Goal: Task Accomplishment & Management: Use online tool/utility

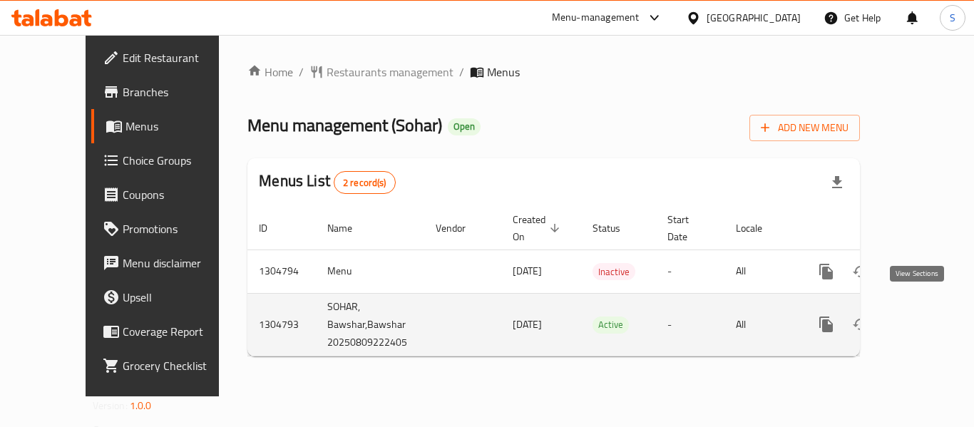
click at [921, 316] on icon "enhanced table" at bounding box center [929, 324] width 17 height 17
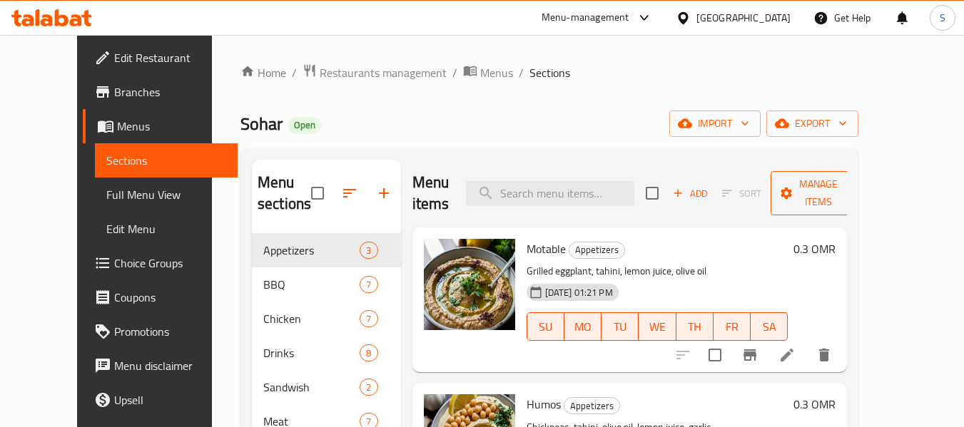
click at [844, 192] on span "Manage items" at bounding box center [818, 193] width 73 height 36
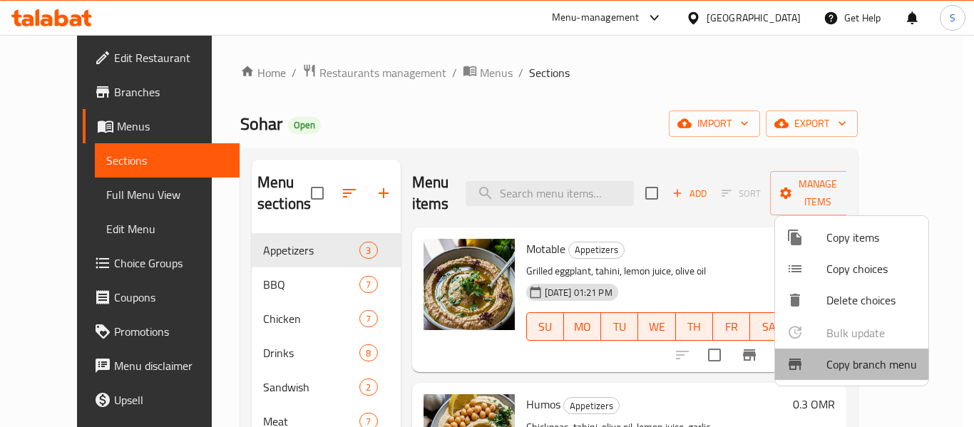
click at [845, 360] on span "Copy branch menu" at bounding box center [872, 364] width 91 height 17
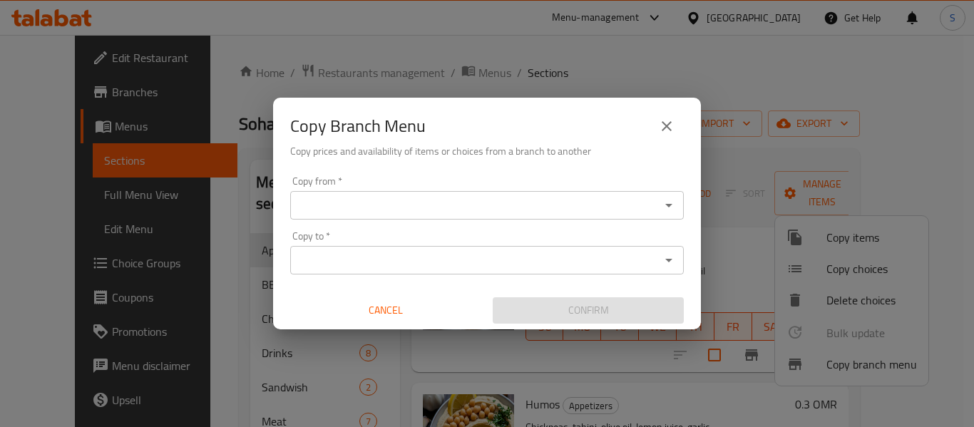
click at [500, 205] on input "Copy from   *" at bounding box center [476, 205] width 362 height 20
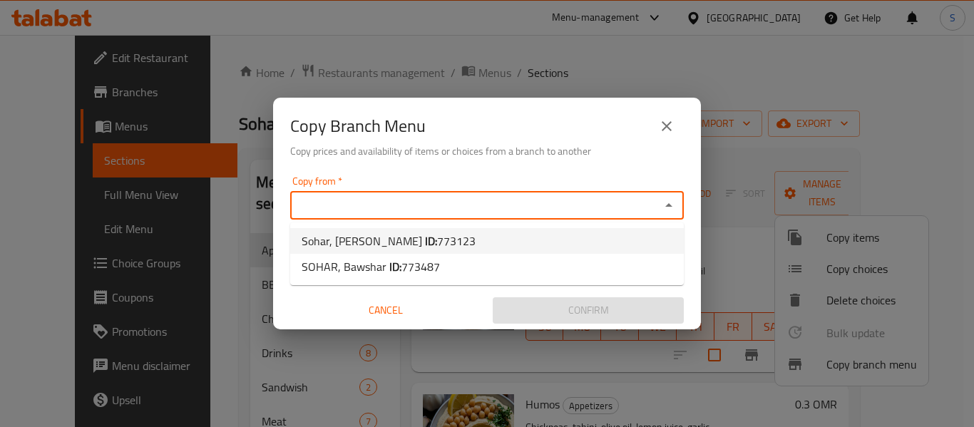
click at [443, 229] on li "Sohar, Al Koudh ID: 773123" at bounding box center [487, 241] width 394 height 26
type input "Sohar, Al Koudh"
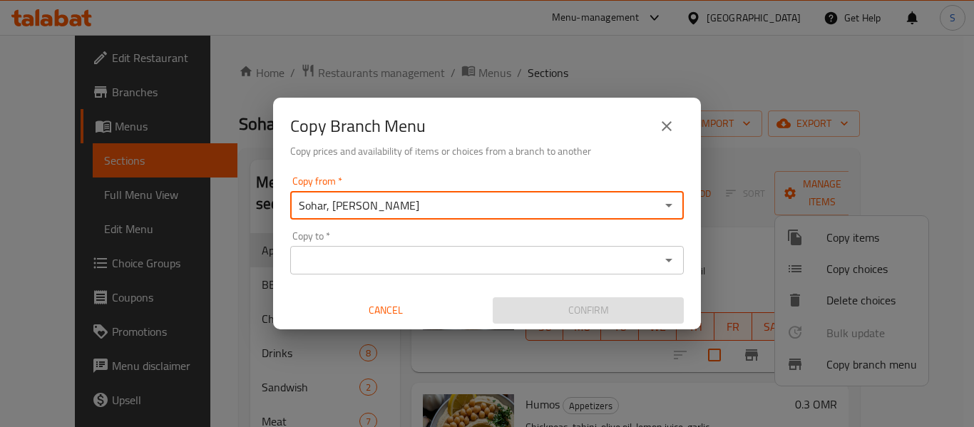
click at [453, 261] on input "Copy to   *" at bounding box center [476, 260] width 362 height 20
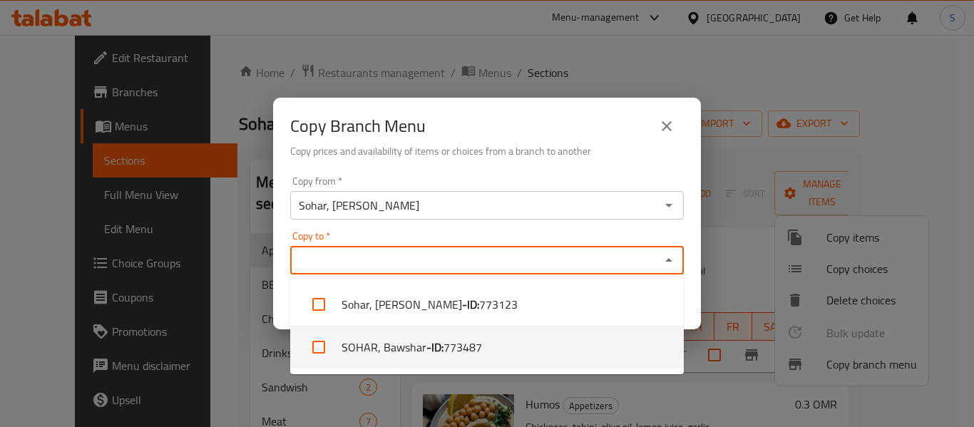
click at [435, 340] on b "- ID:" at bounding box center [435, 347] width 17 height 17
checkbox input "true"
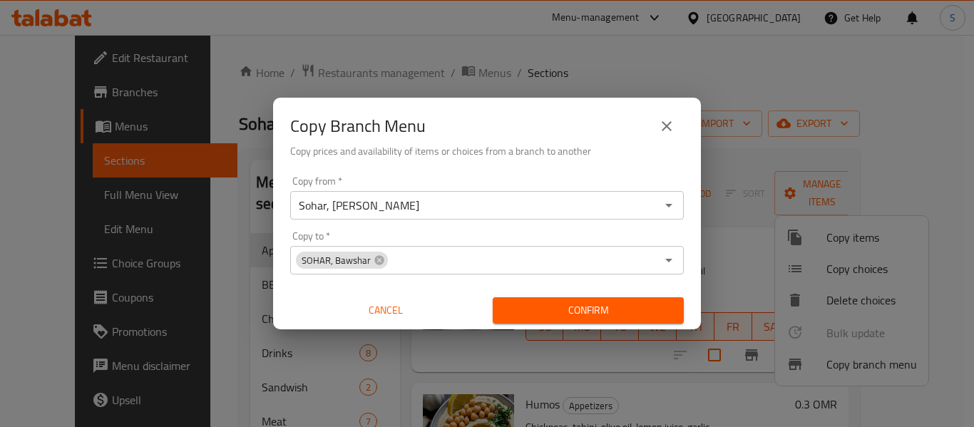
click at [686, 245] on div "Copy from   * Sohar, Al Koudh Copy from * Copy to   * SOHAR, Bawshar Copy to * …" at bounding box center [487, 249] width 428 height 159
click at [665, 312] on span "Confirm" at bounding box center [588, 311] width 168 height 18
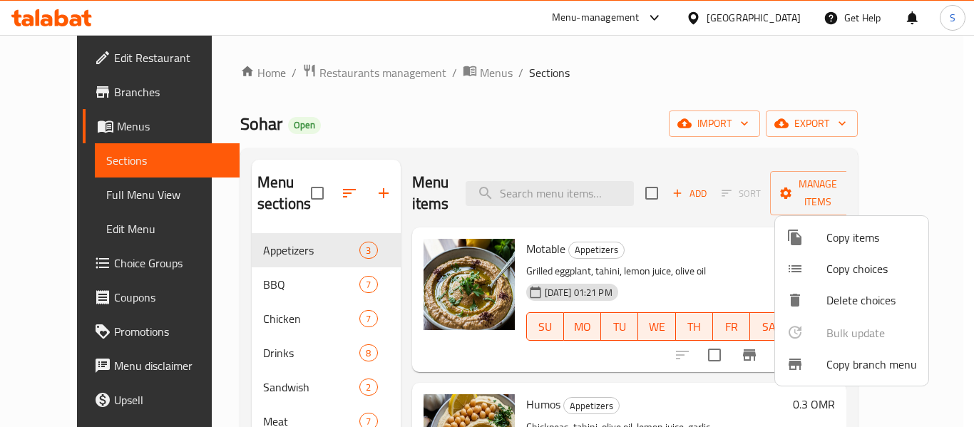
click at [70, 17] on div at bounding box center [487, 213] width 974 height 427
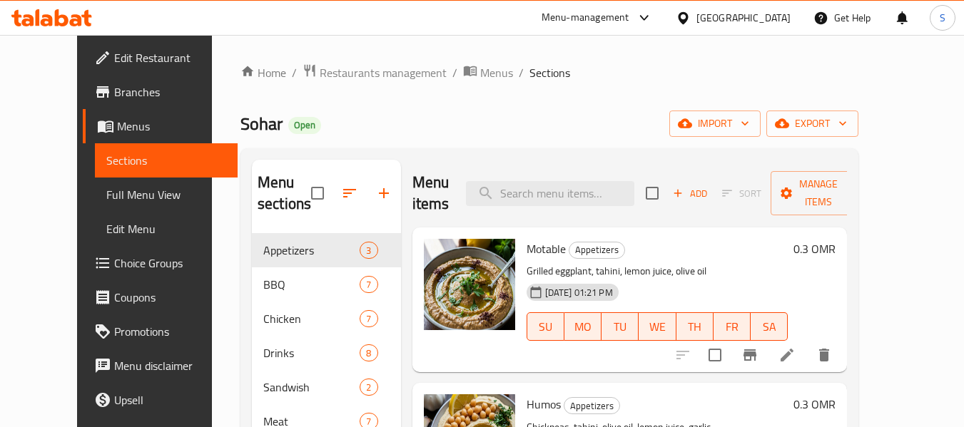
click at [70, 17] on icon at bounding box center [51, 17] width 81 height 17
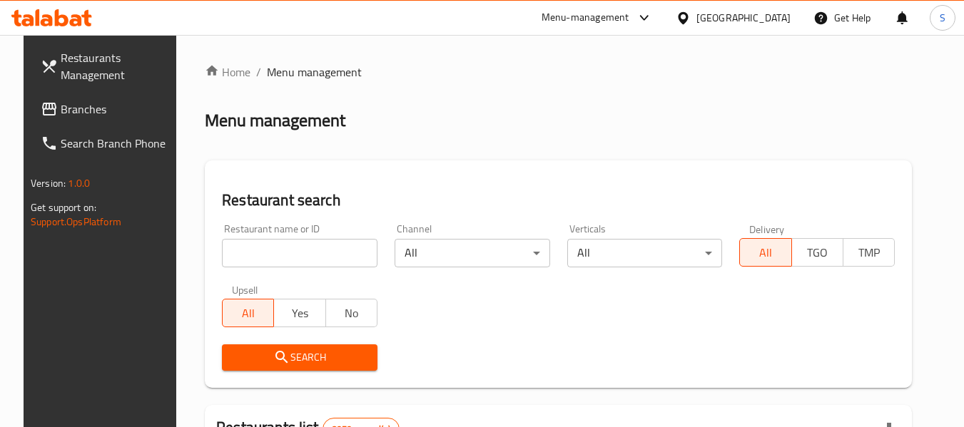
drag, startPoint x: 63, startPoint y: 109, endPoint x: 49, endPoint y: 28, distance: 82.6
click at [63, 109] on span "Branches" at bounding box center [117, 109] width 113 height 17
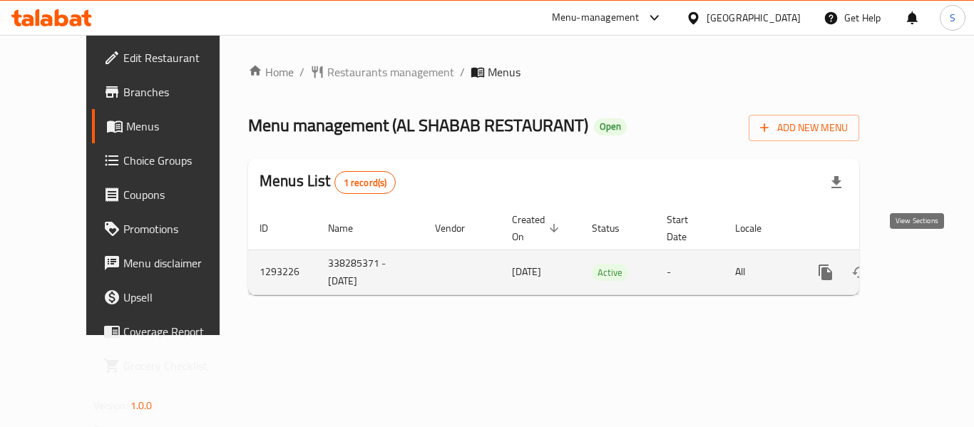
click at [920, 264] on icon "enhanced table" at bounding box center [928, 272] width 17 height 17
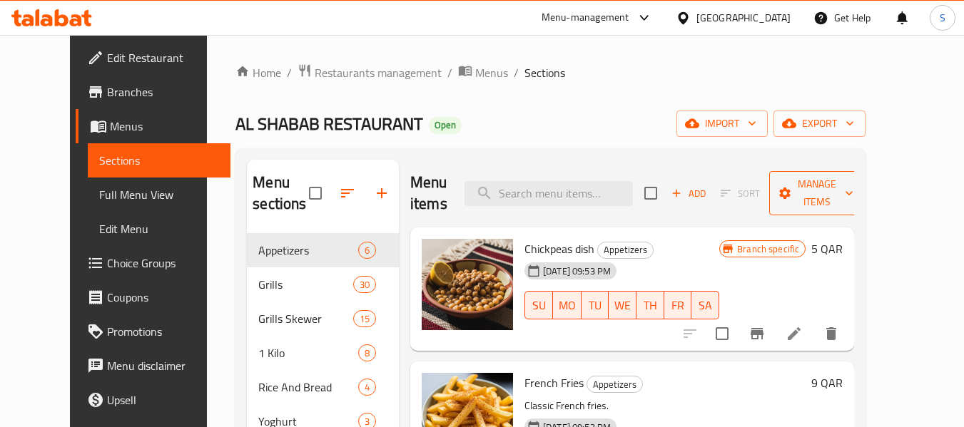
click at [825, 180] on span "Manage items" at bounding box center [816, 193] width 73 height 36
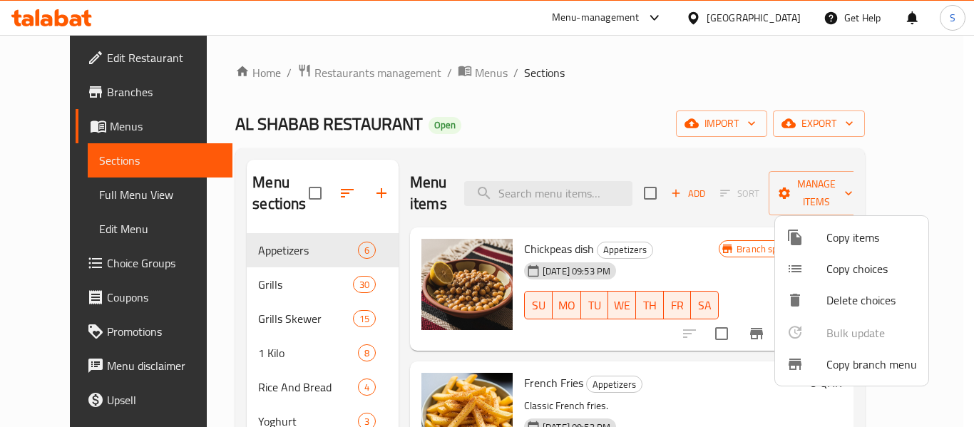
click at [850, 358] on span "Copy branch menu" at bounding box center [872, 364] width 91 height 17
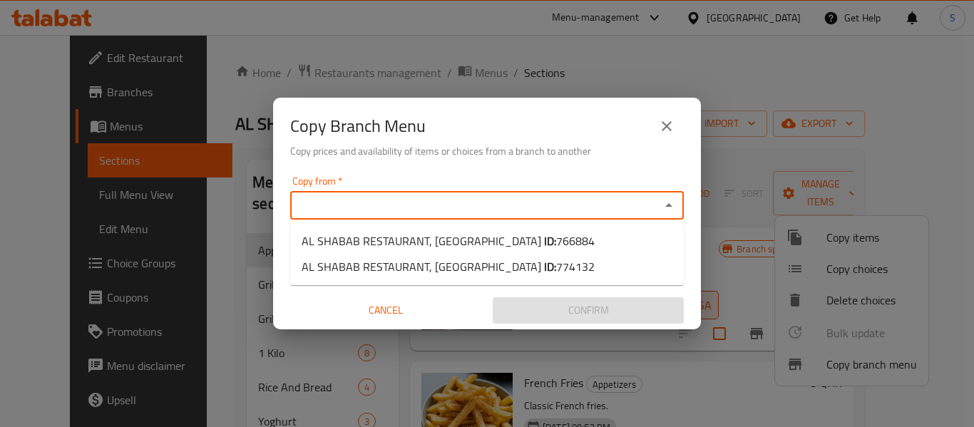
click at [457, 207] on input "Copy from   *" at bounding box center [476, 205] width 362 height 20
click at [458, 239] on span "AL SHABAB RESTAURANT, Al Mansoura ID: 766884" at bounding box center [448, 241] width 293 height 17
type input "AL SHABAB RESTAURANT, Al Mansoura"
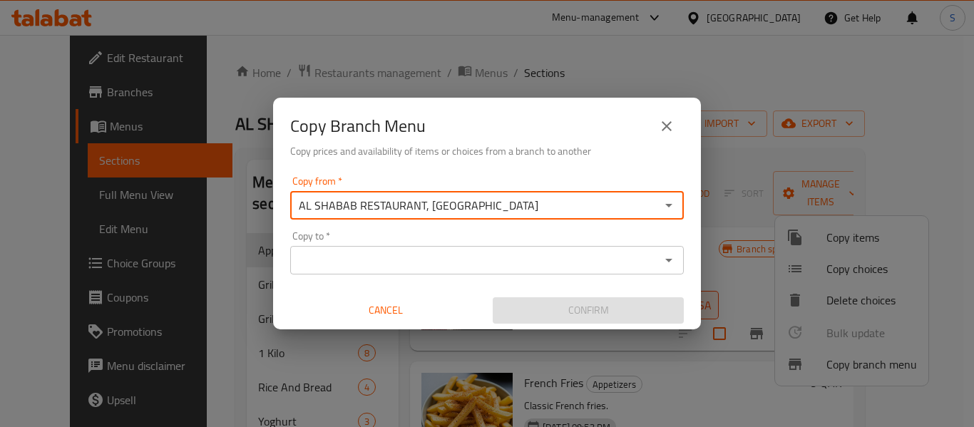
click at [614, 260] on input "Copy to   *" at bounding box center [476, 260] width 362 height 20
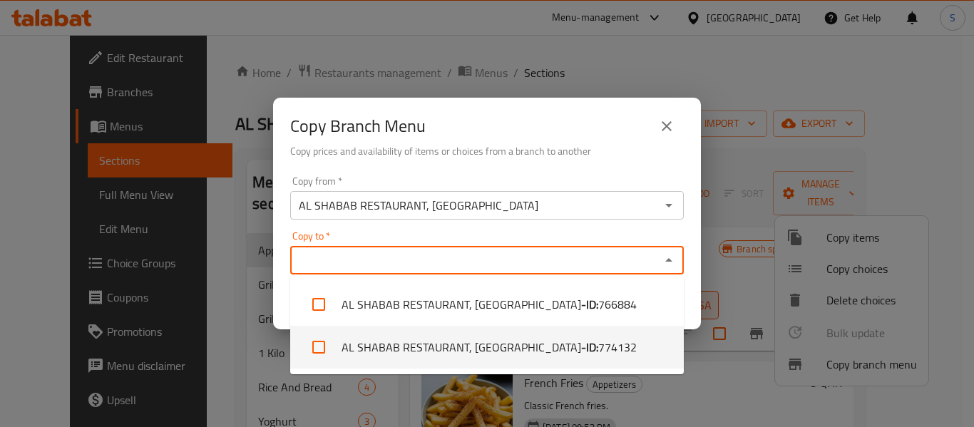
click at [599, 344] on span "774132" at bounding box center [618, 347] width 39 height 17
checkbox input "true"
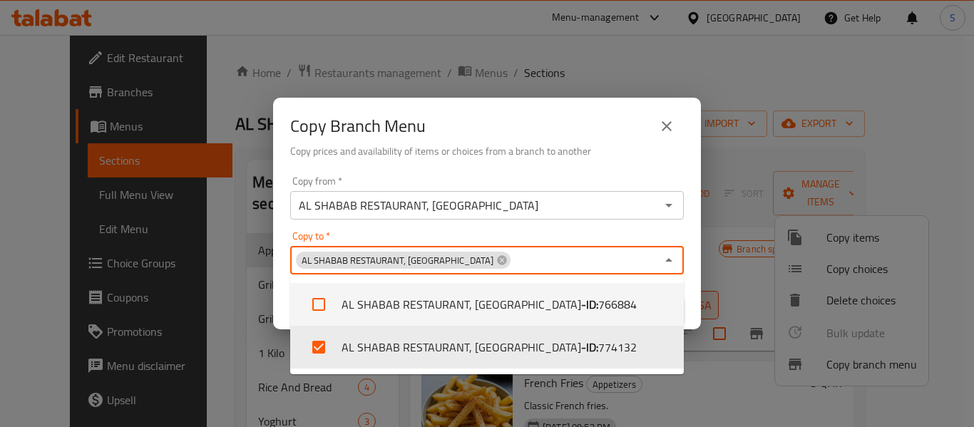
click at [678, 234] on div "Copy to   * AL SHABAB RESTAURANT, Al Mansoura Copy to *" at bounding box center [487, 253] width 394 height 44
click at [688, 276] on div "Copy from   * AL SHABAB RESTAURANT, Al Mansoura Copy from * Copy to   * AL SHAB…" at bounding box center [487, 249] width 428 height 159
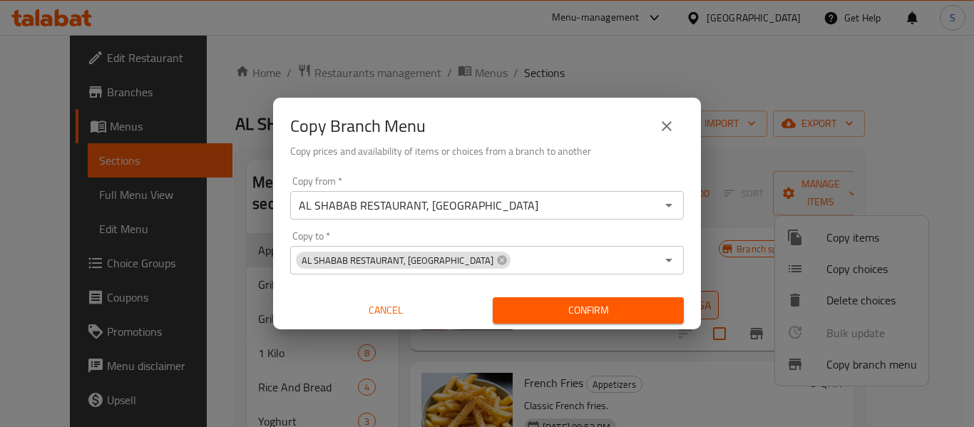
click at [657, 311] on span "Confirm" at bounding box center [588, 311] width 168 height 18
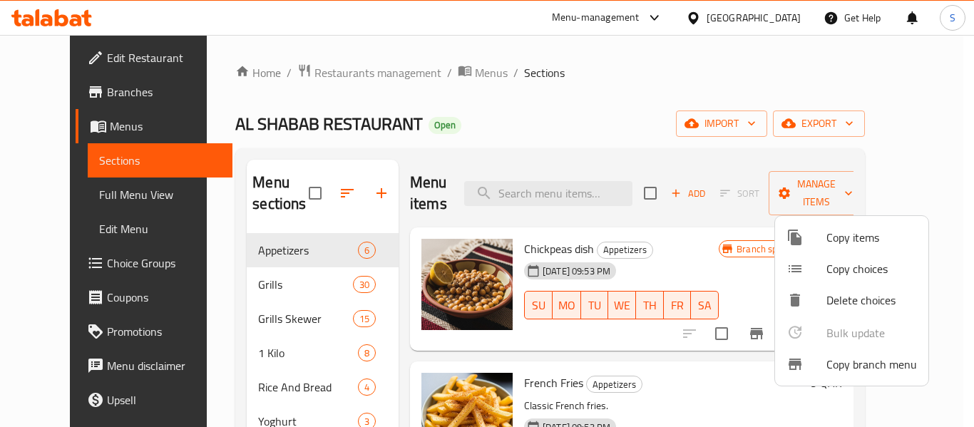
click at [34, 11] on div at bounding box center [487, 213] width 974 height 427
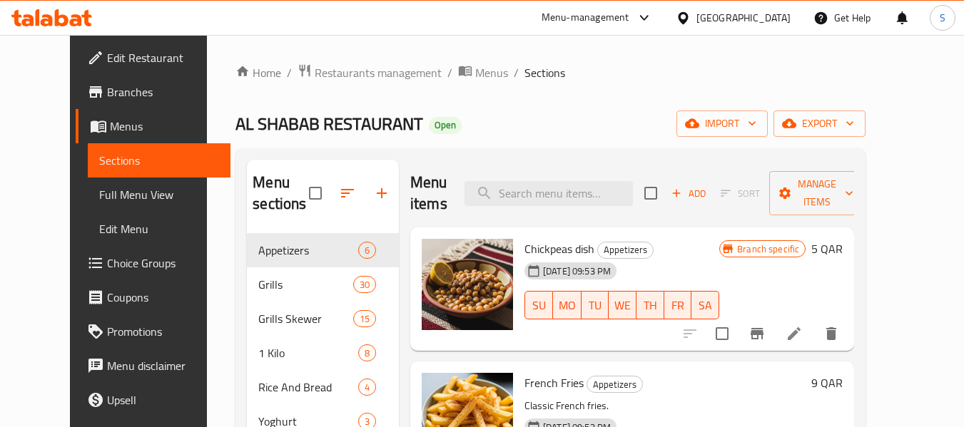
click at [55, 12] on icon at bounding box center [62, 17] width 14 height 17
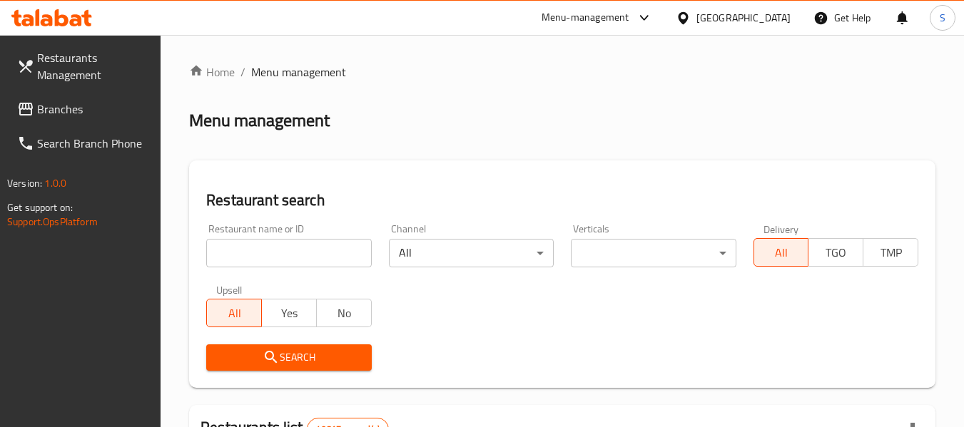
click at [93, 111] on span "Branches" at bounding box center [93, 109] width 113 height 17
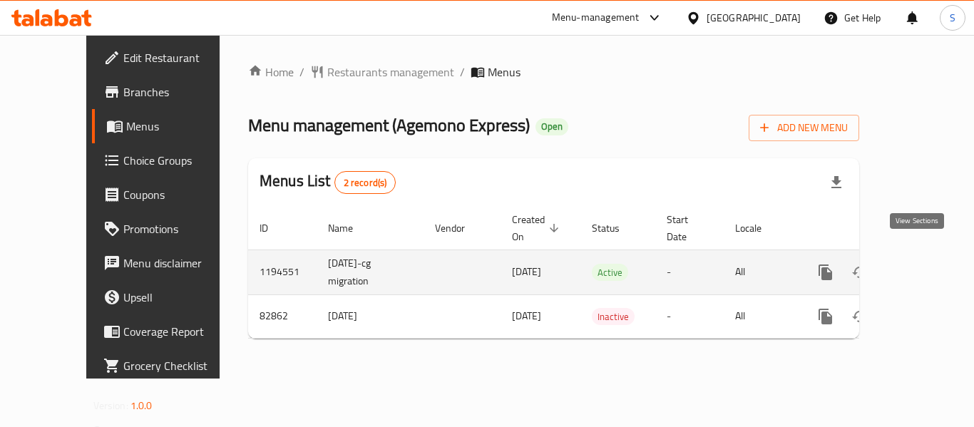
click at [922, 266] on icon "enhanced table" at bounding box center [928, 272] width 13 height 13
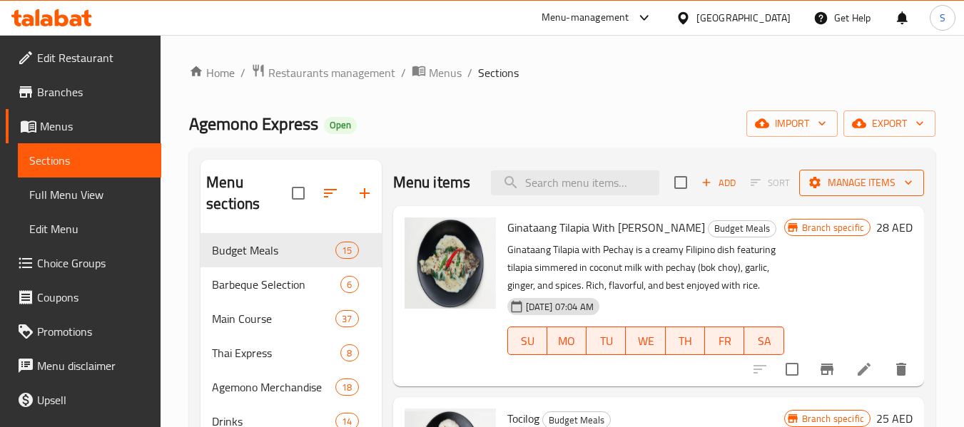
click at [874, 192] on span "Manage items" at bounding box center [861, 183] width 102 height 18
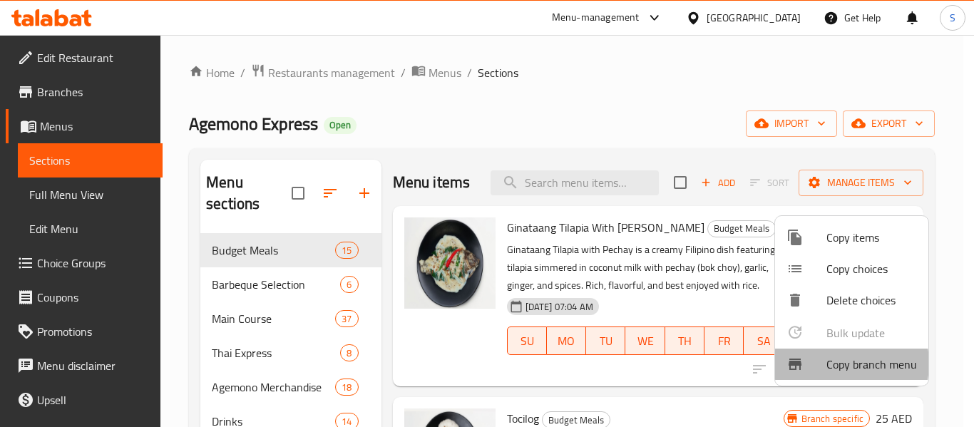
click at [837, 364] on span "Copy branch menu" at bounding box center [872, 364] width 91 height 17
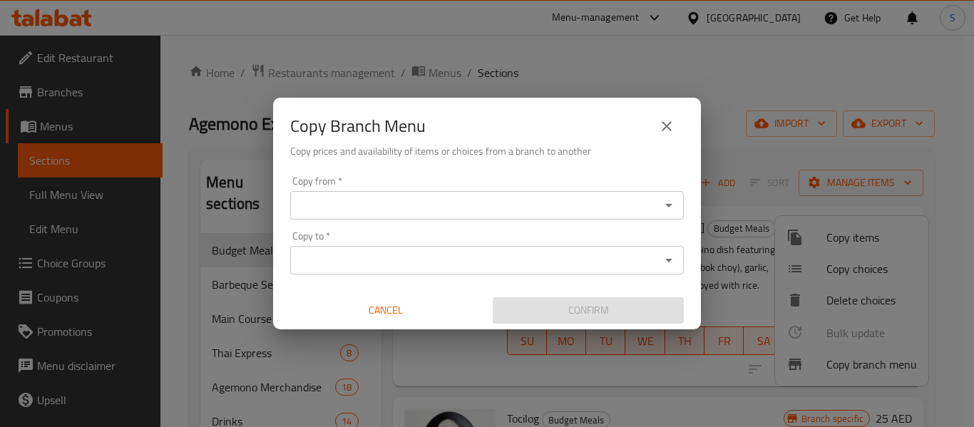
click at [386, 211] on input "Copy from   *" at bounding box center [476, 205] width 362 height 20
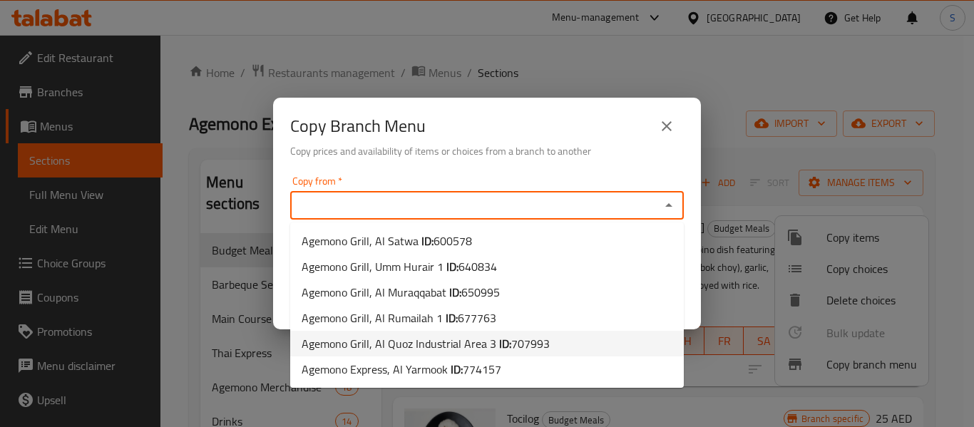
click at [464, 344] on span "Agemono Grill, Al Quoz Industrial Area 3 ID: 707993" at bounding box center [426, 343] width 248 height 17
type input "Agemono Grill, Al Quoz Industrial Area 3"
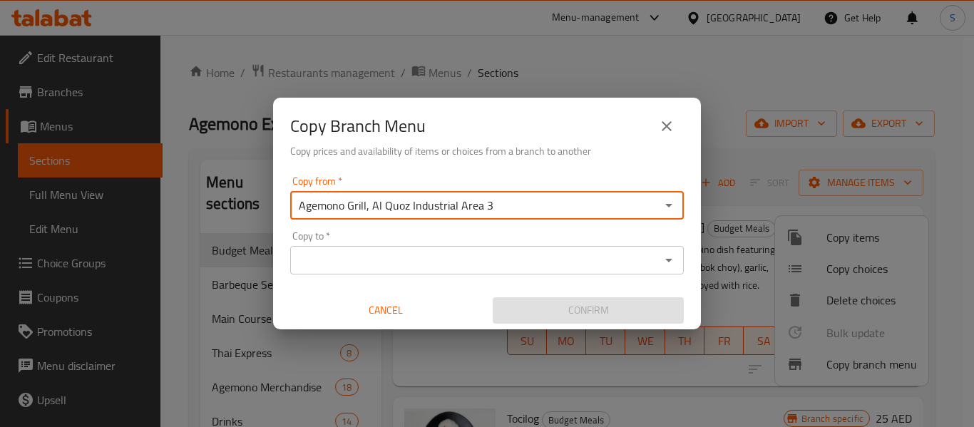
click at [485, 255] on input "Copy to   *" at bounding box center [476, 260] width 362 height 20
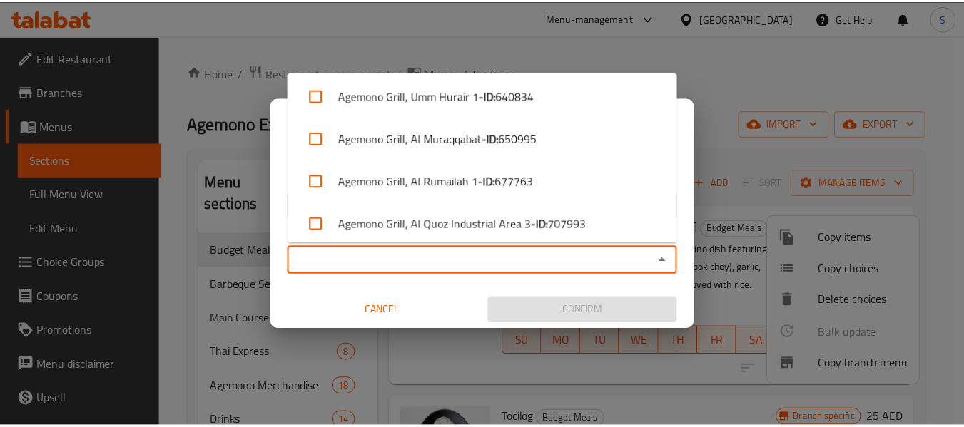
scroll to position [97, 0]
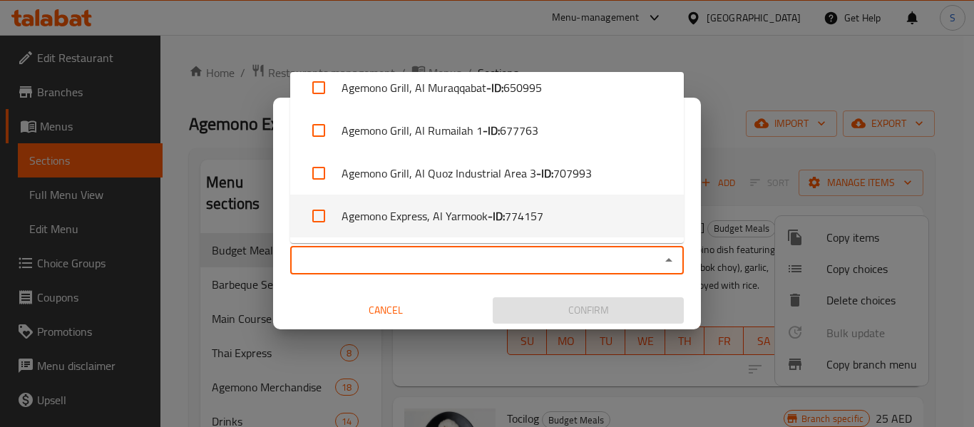
click at [490, 213] on b "- ID:" at bounding box center [496, 216] width 17 height 17
checkbox input "true"
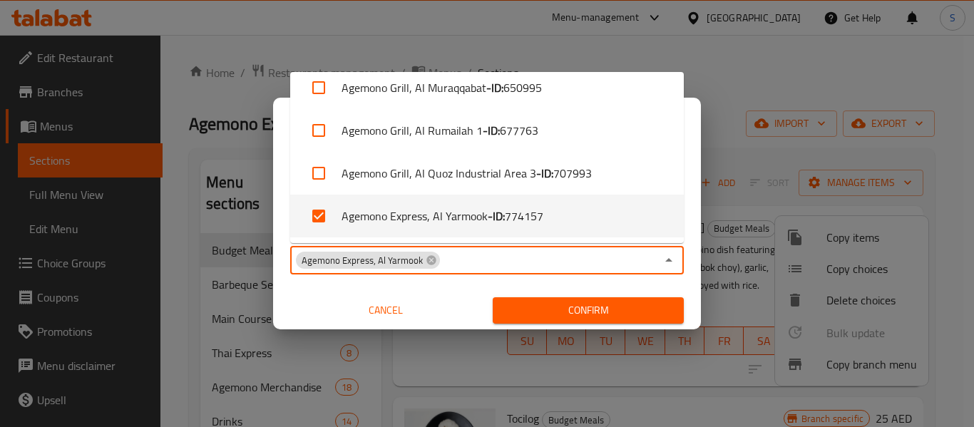
click at [538, 310] on span "Confirm" at bounding box center [588, 311] width 168 height 18
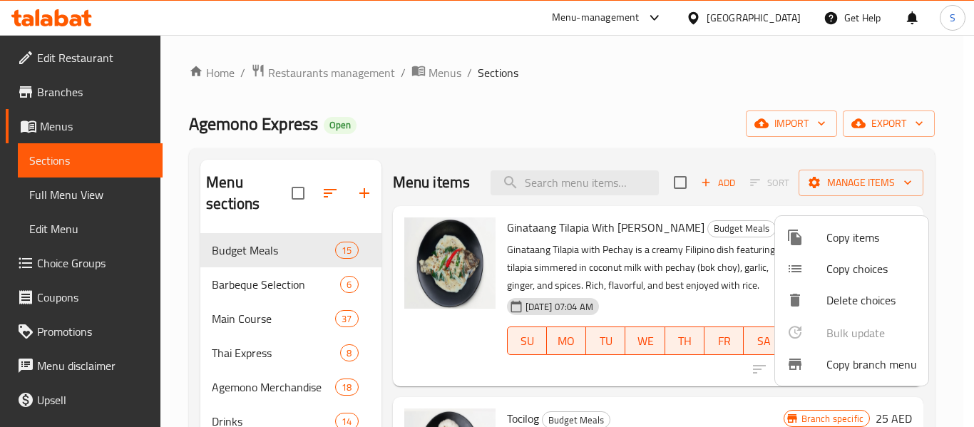
click at [651, 148] on div at bounding box center [487, 213] width 974 height 427
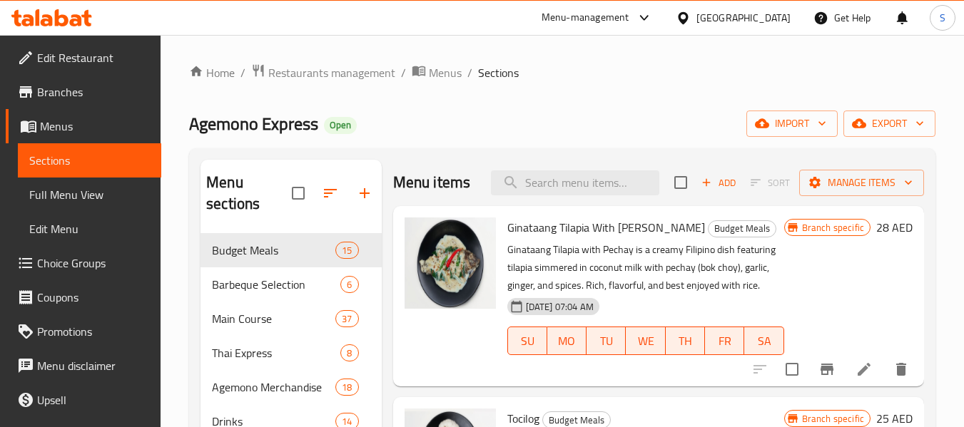
click at [571, 149] on div "Menu sections Budget Meals 15 Barbeque Selection 6 Main Course 37 Thai Express …" at bounding box center [562, 373] width 746 height 450
click at [110, 55] on span "Edit Restaurant" at bounding box center [93, 57] width 113 height 17
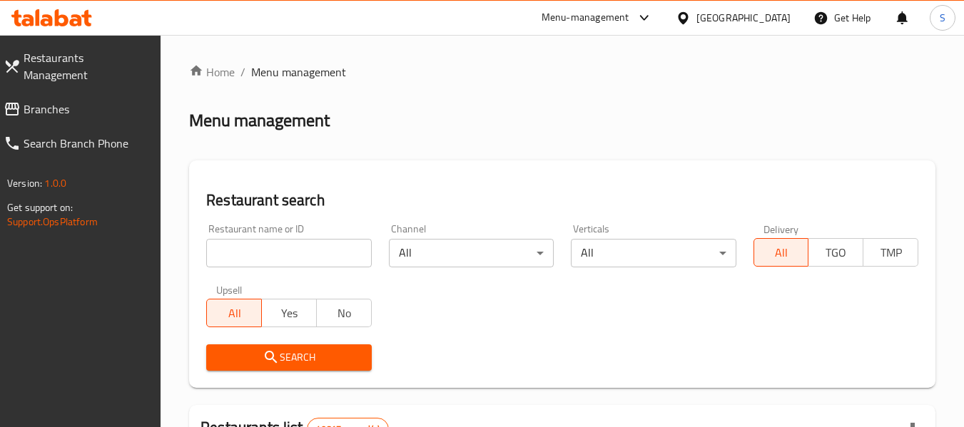
click at [65, 101] on span "Branches" at bounding box center [87, 109] width 126 height 17
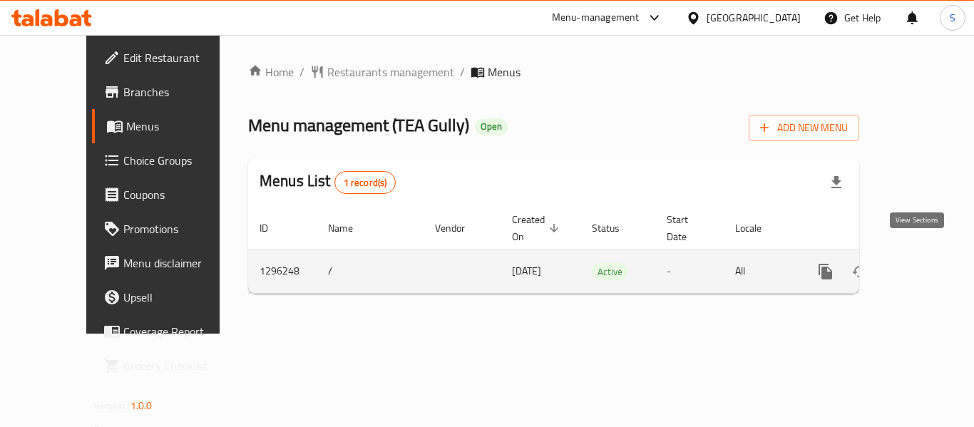
click at [920, 263] on icon "enhanced table" at bounding box center [928, 271] width 17 height 17
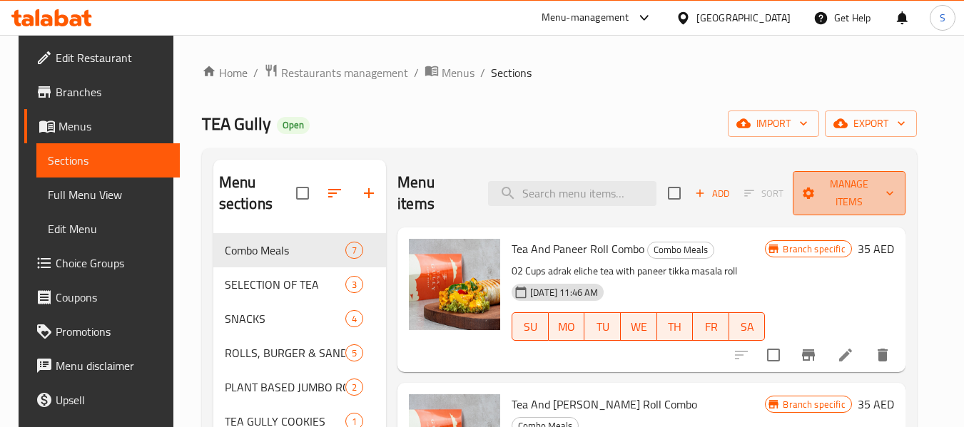
click at [851, 197] on span "Manage items" at bounding box center [848, 193] width 89 height 36
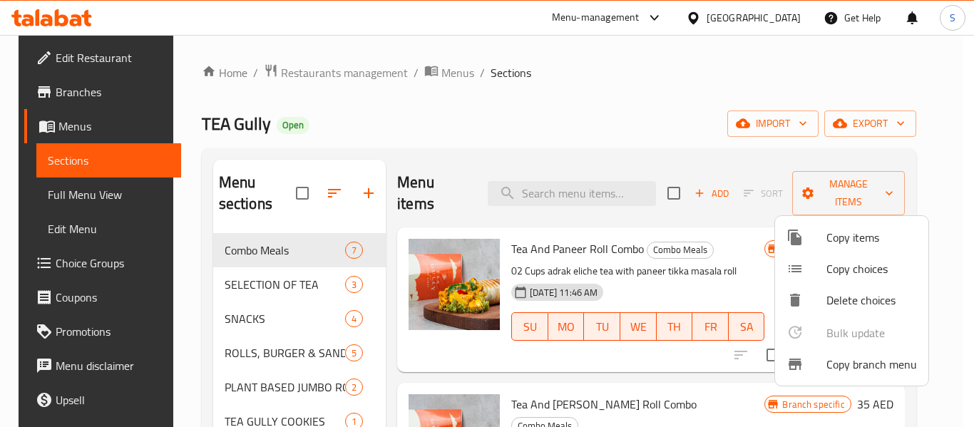
click at [847, 358] on span "Copy branch menu" at bounding box center [872, 364] width 91 height 17
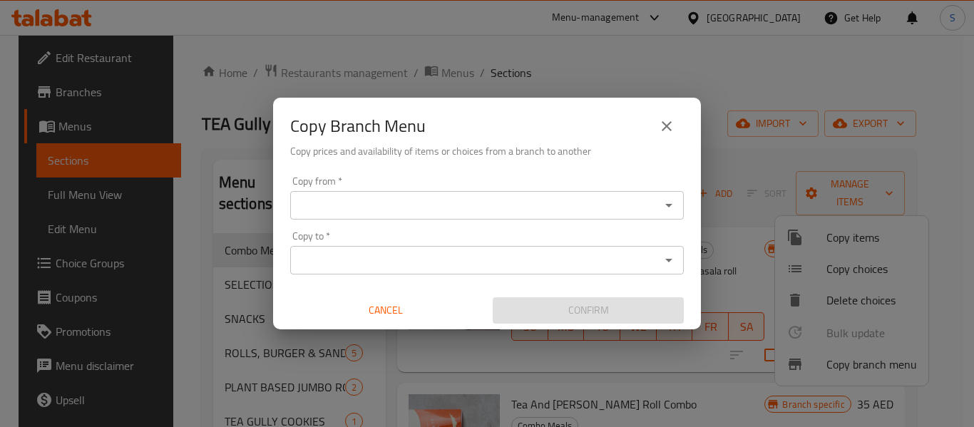
click at [476, 195] on div "Copy from *" at bounding box center [487, 205] width 394 height 29
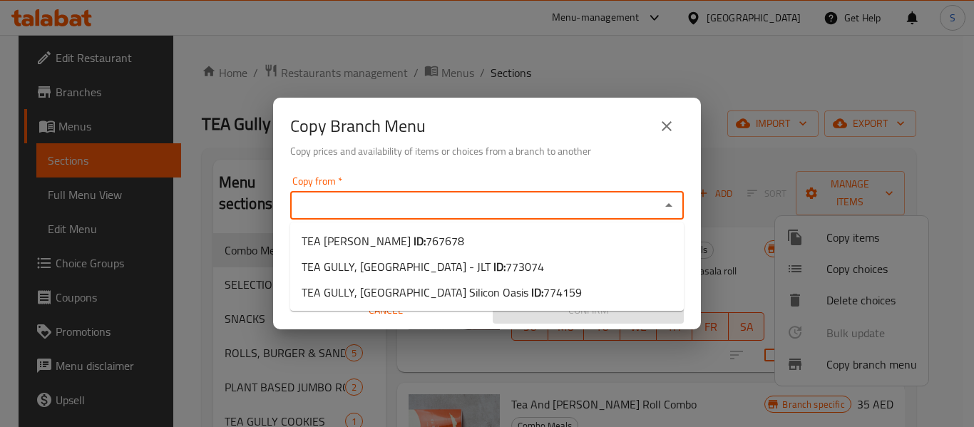
click at [482, 206] on input "Copy from   *" at bounding box center [476, 205] width 362 height 20
click at [426, 237] on span "767678" at bounding box center [445, 240] width 39 height 21
type input "TEA [PERSON_NAME]"
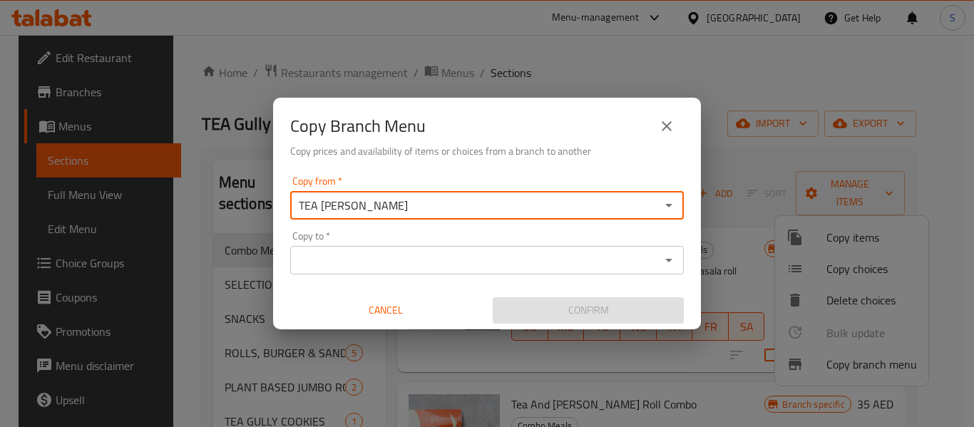
click at [649, 254] on input "Copy to   *" at bounding box center [476, 260] width 362 height 20
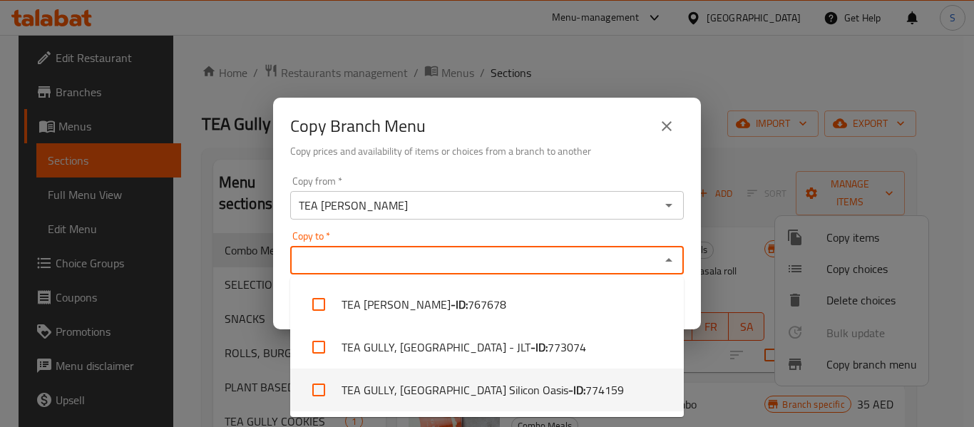
click at [569, 386] on b "- ID:" at bounding box center [577, 390] width 17 height 17
checkbox input "true"
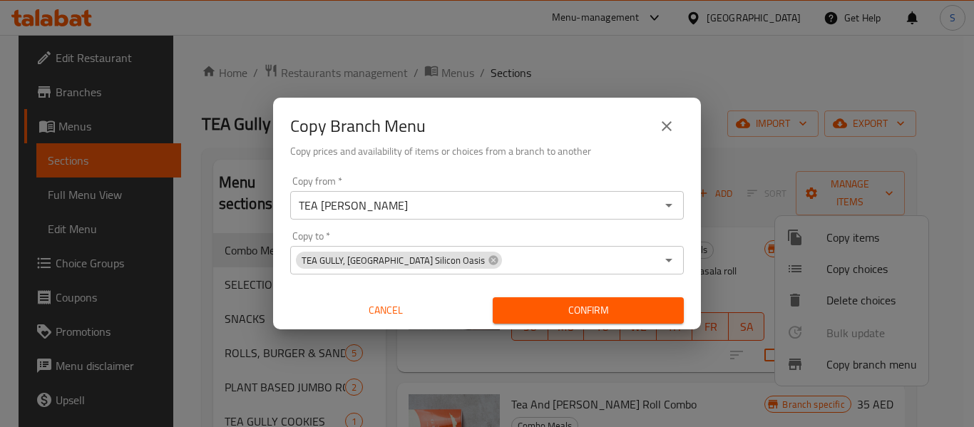
click at [687, 243] on div "Copy from   * TEA Gully, Arjan Copy from * Copy to   * TEA GULLY, [GEOGRAPHIC_D…" at bounding box center [487, 249] width 428 height 159
click at [655, 320] on button "Confirm" at bounding box center [588, 310] width 191 height 26
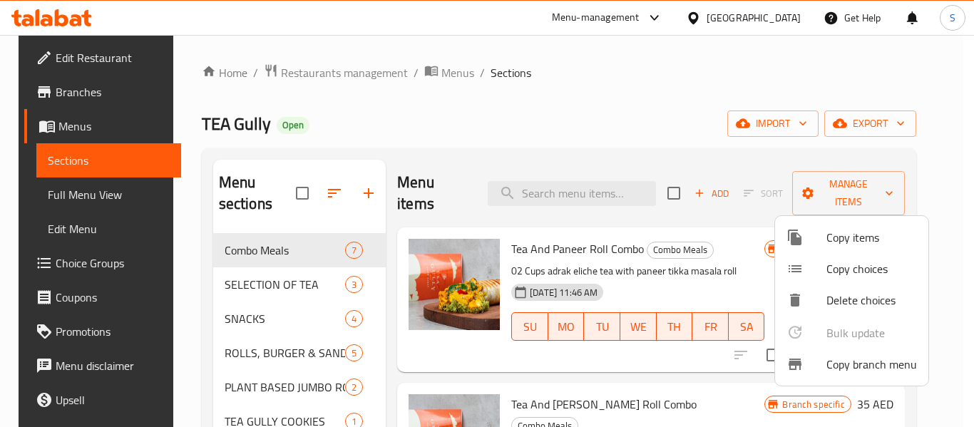
click at [609, 151] on div at bounding box center [487, 213] width 974 height 427
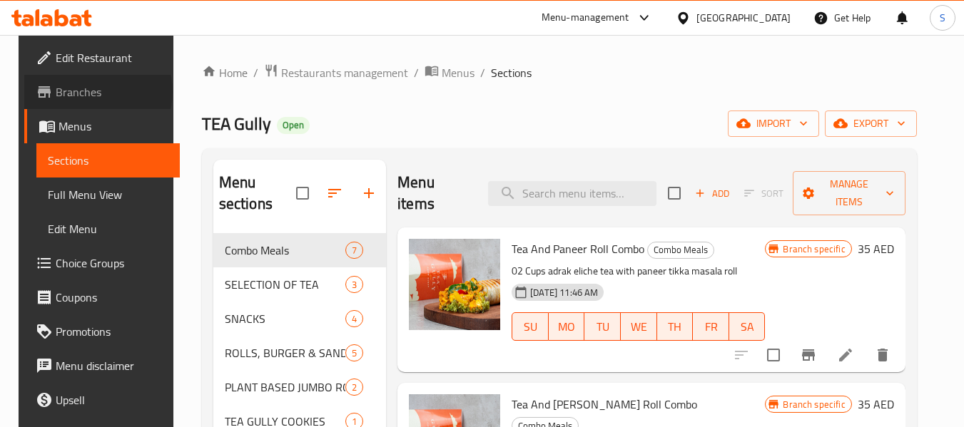
click at [78, 92] on span "Branches" at bounding box center [112, 91] width 113 height 17
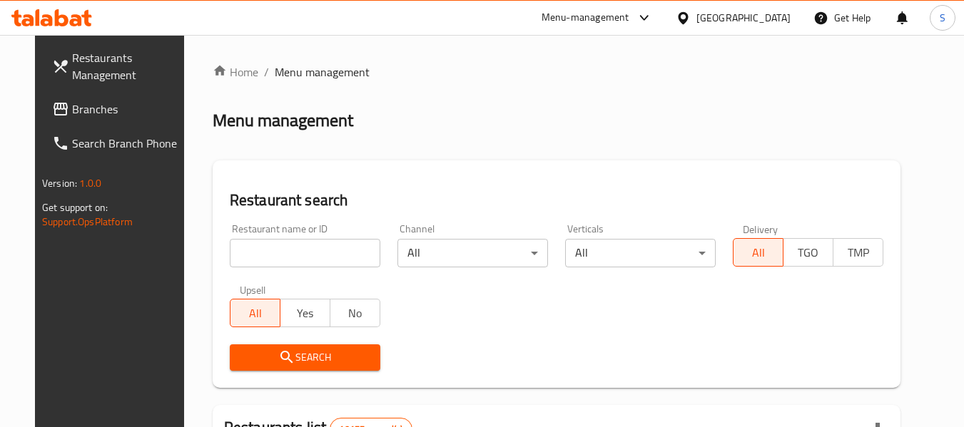
click at [72, 105] on span "Branches" at bounding box center [128, 109] width 113 height 17
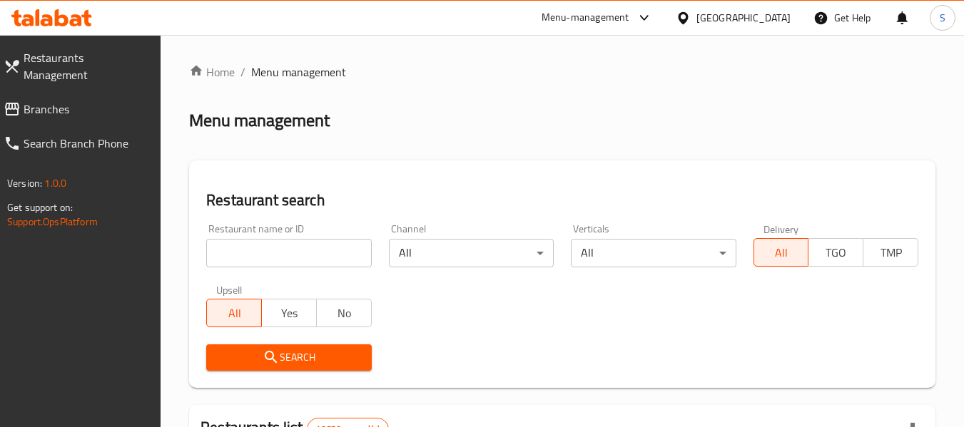
click at [34, 101] on span "Branches" at bounding box center [87, 109] width 126 height 17
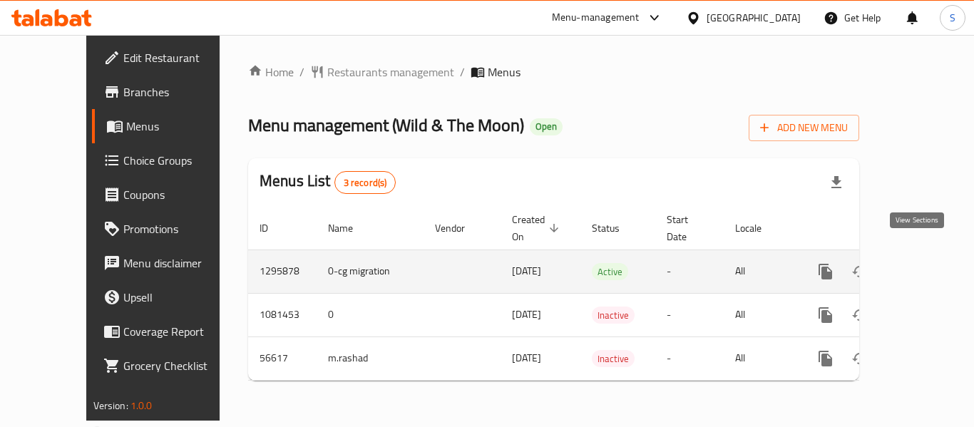
click at [920, 263] on icon "enhanced table" at bounding box center [928, 271] width 17 height 17
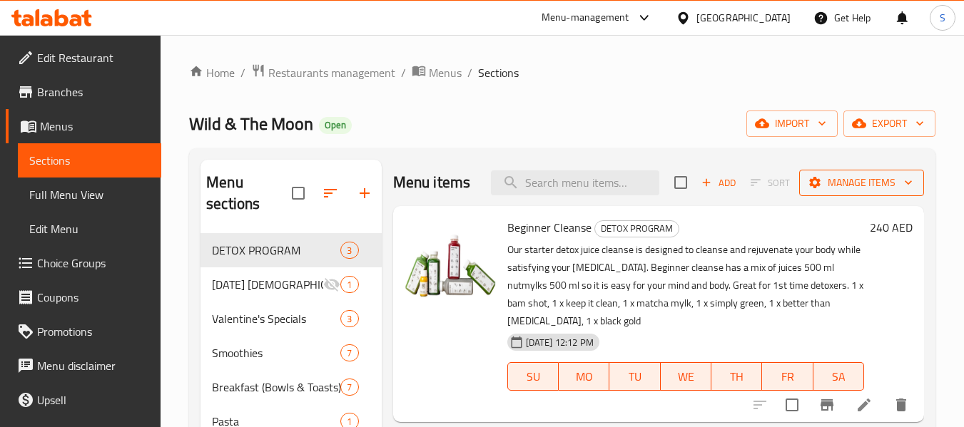
click at [845, 185] on span "Manage items" at bounding box center [861, 183] width 102 height 18
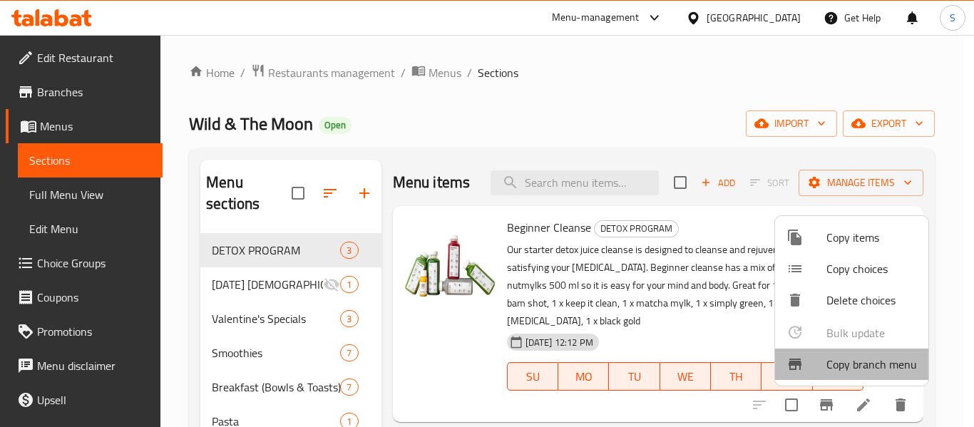
click at [871, 362] on span "Copy branch menu" at bounding box center [872, 364] width 91 height 17
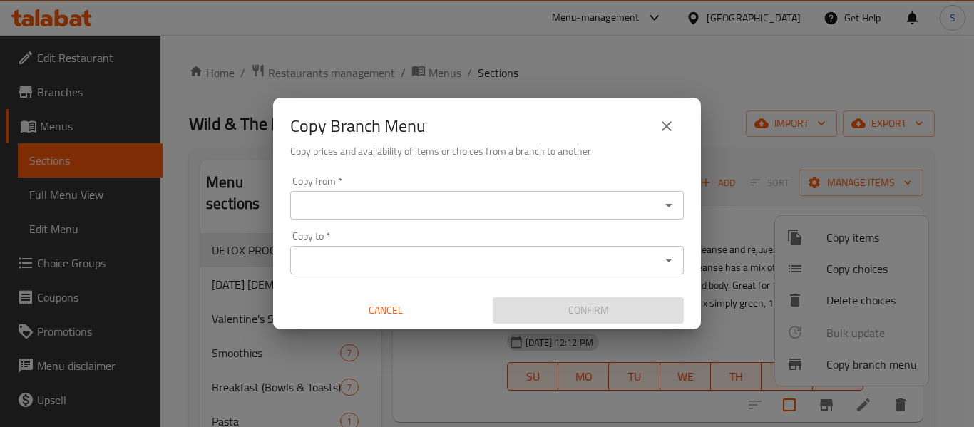
click at [478, 203] on input "Copy from   *" at bounding box center [476, 205] width 362 height 20
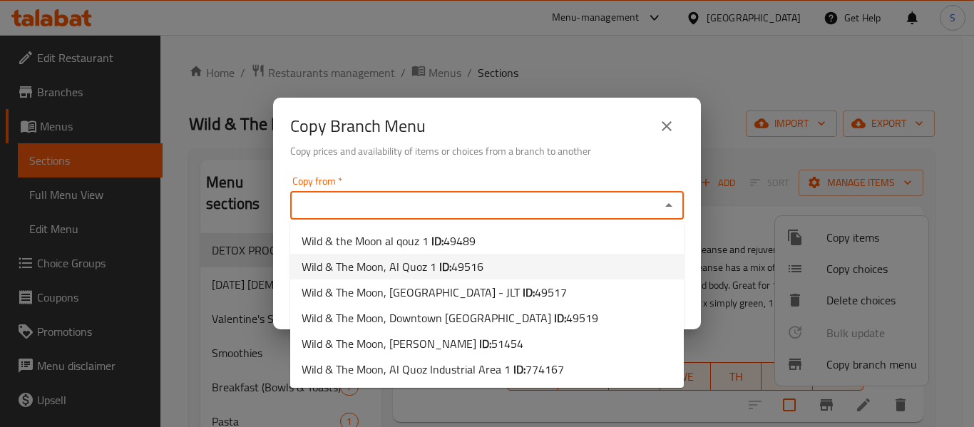
click at [469, 257] on span "49516" at bounding box center [468, 266] width 32 height 21
type input "Wild & The Moon, Al Quoz 1"
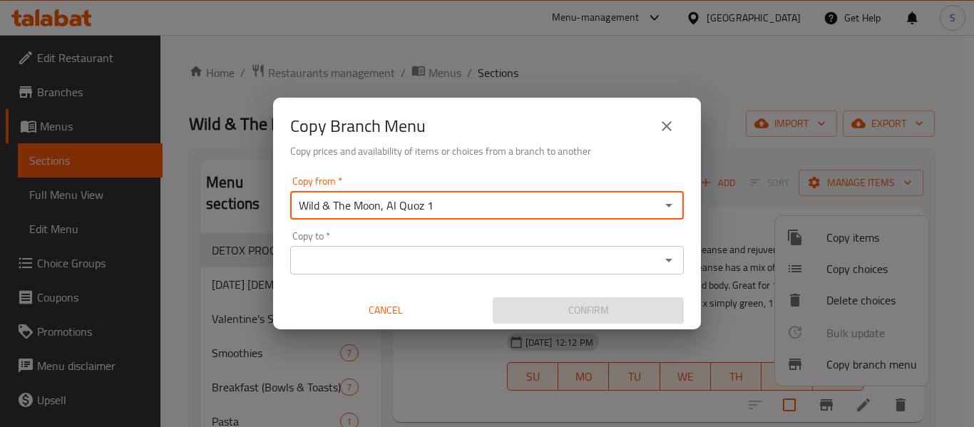
click at [497, 260] on input "Copy to   *" at bounding box center [476, 260] width 362 height 20
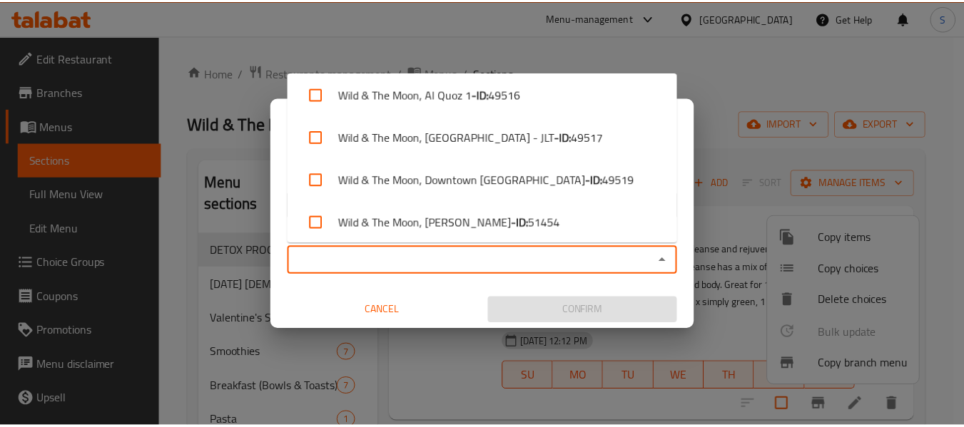
scroll to position [97, 0]
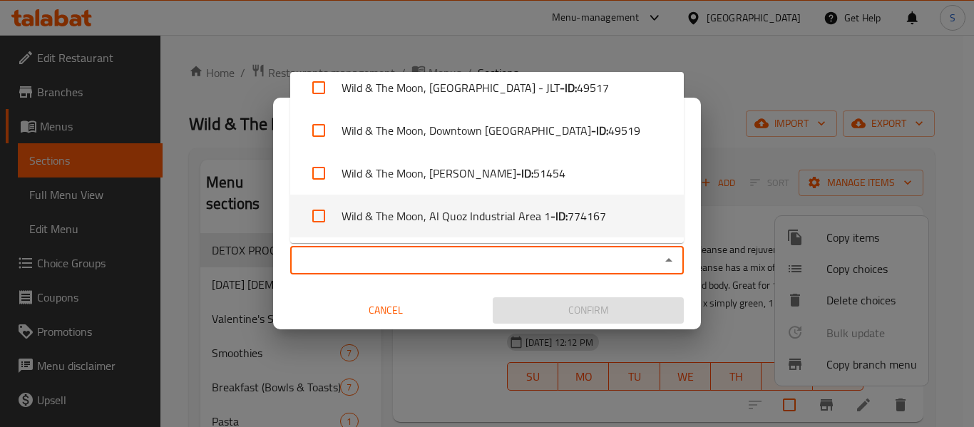
click at [571, 215] on span "774167" at bounding box center [587, 216] width 39 height 17
checkbox input "true"
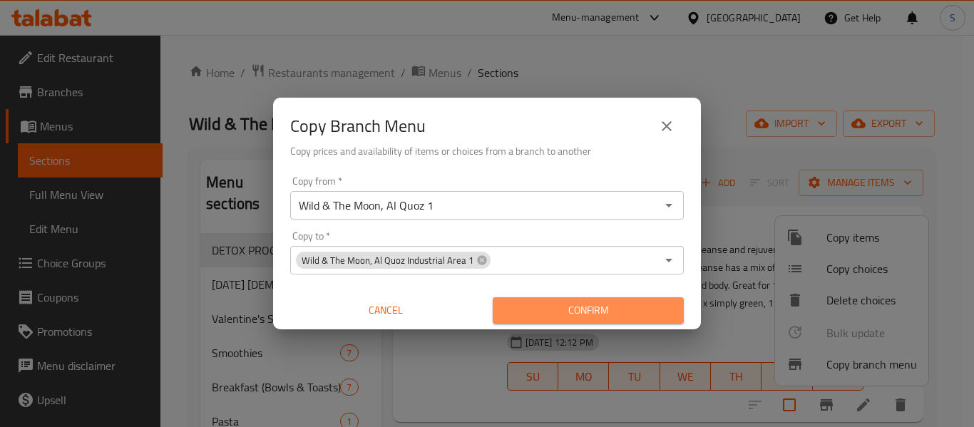
click at [579, 310] on span "Confirm" at bounding box center [588, 311] width 168 height 18
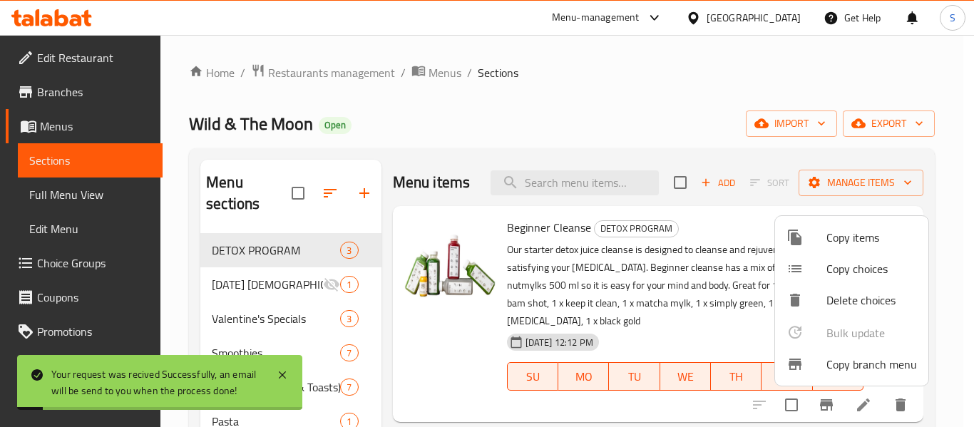
click at [511, 88] on div at bounding box center [487, 213] width 974 height 427
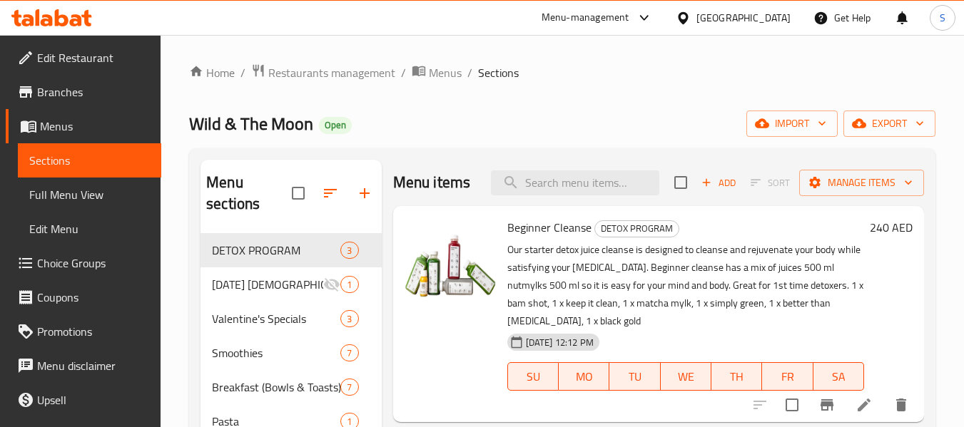
click at [481, 111] on div "Wild & The Moon Open import export" at bounding box center [562, 124] width 746 height 26
click at [69, 12] on icon at bounding box center [51, 17] width 81 height 17
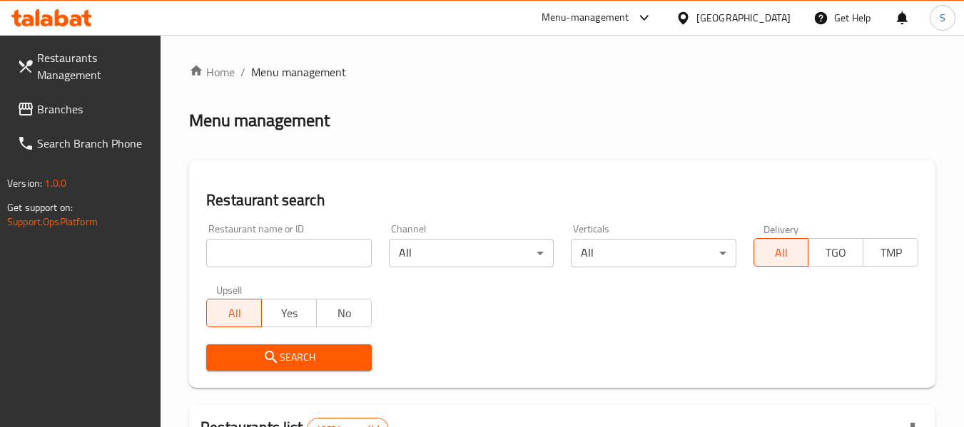
click at [63, 113] on span "Branches" at bounding box center [93, 109] width 113 height 17
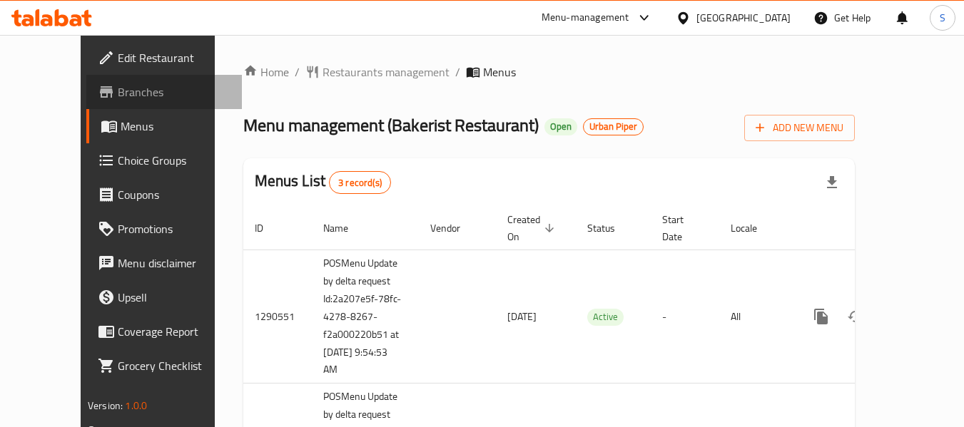
click at [98, 93] on span at bounding box center [108, 91] width 20 height 17
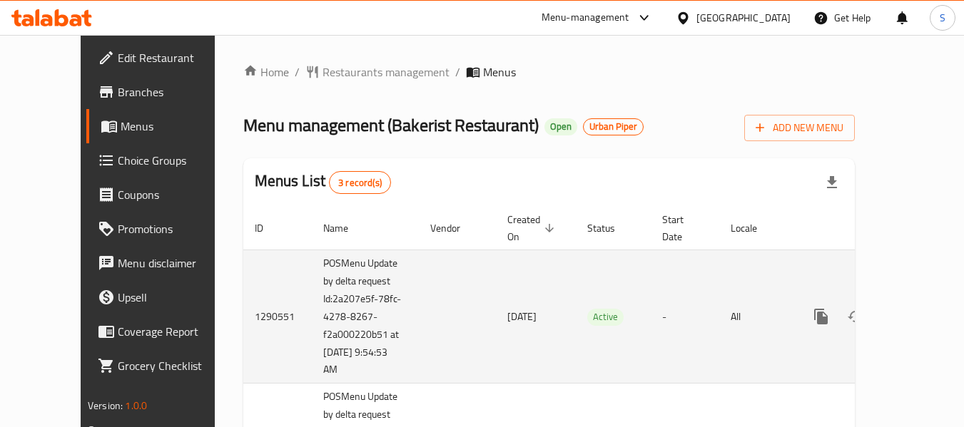
click at [917, 310] on icon "enhanced table" at bounding box center [923, 316] width 13 height 13
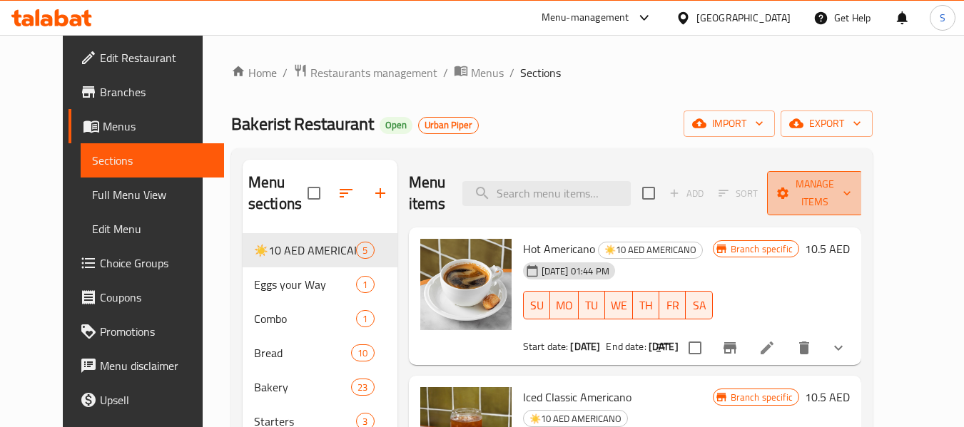
click at [851, 207] on span "Manage items" at bounding box center [814, 193] width 73 height 36
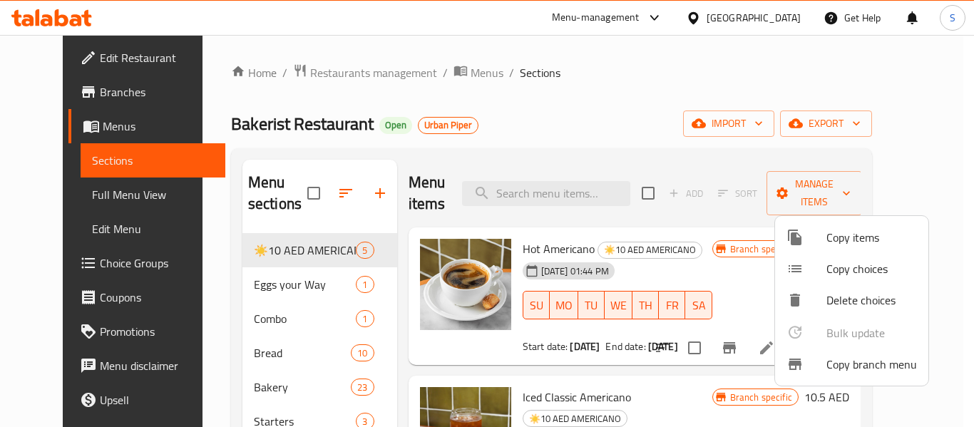
click at [873, 363] on span "Copy branch menu" at bounding box center [872, 364] width 91 height 17
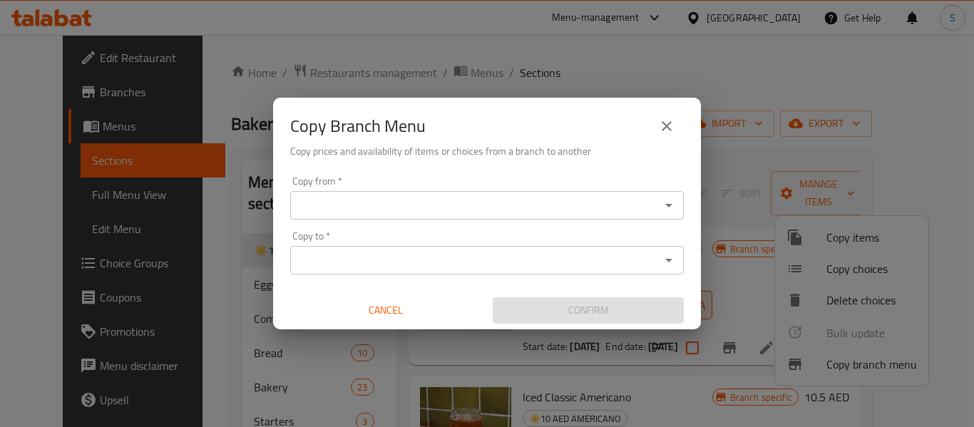
click at [494, 202] on input "Copy from   *" at bounding box center [476, 205] width 362 height 20
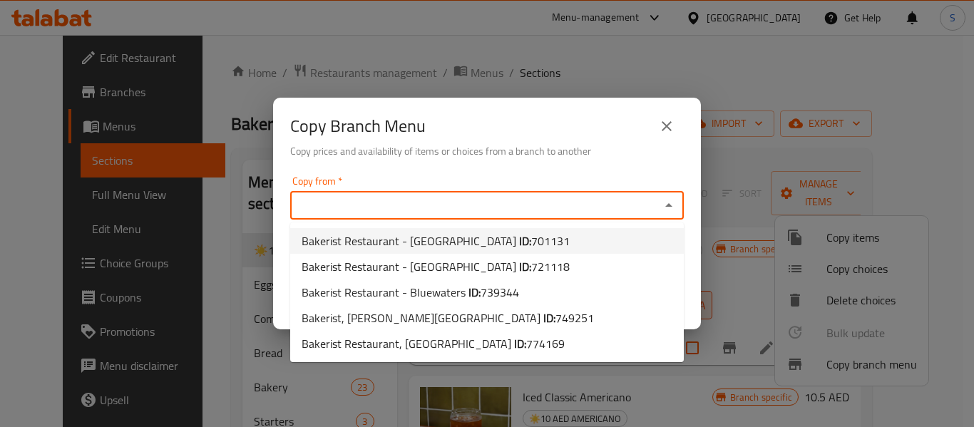
click at [531, 240] on span "701131" at bounding box center [550, 240] width 39 height 21
type input "Bakerist Restaurant - Dubai Hills Mall"
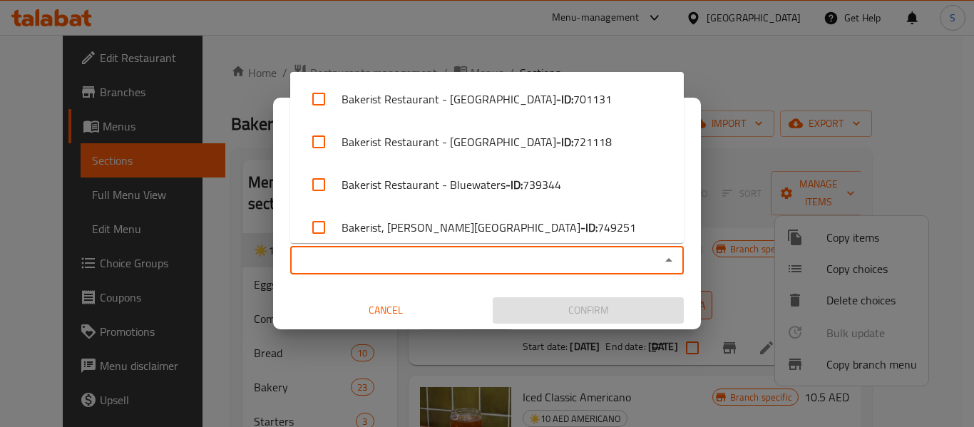
click at [603, 253] on input "Copy to   *" at bounding box center [476, 260] width 362 height 20
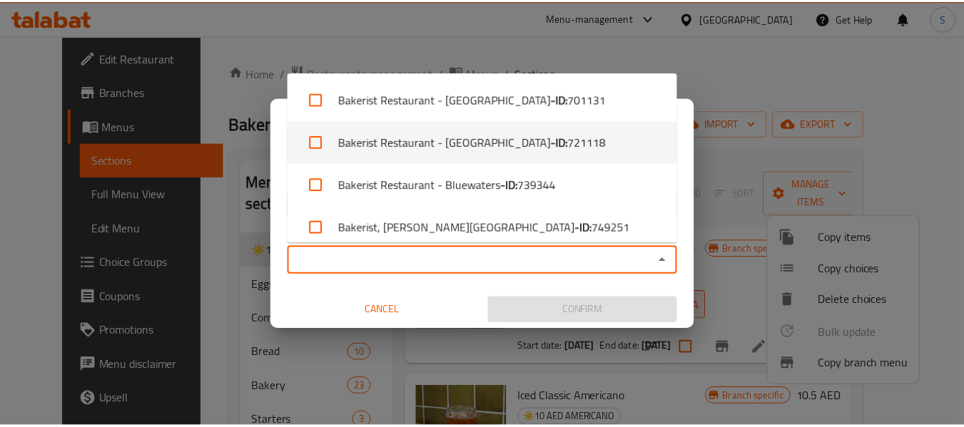
scroll to position [54, 0]
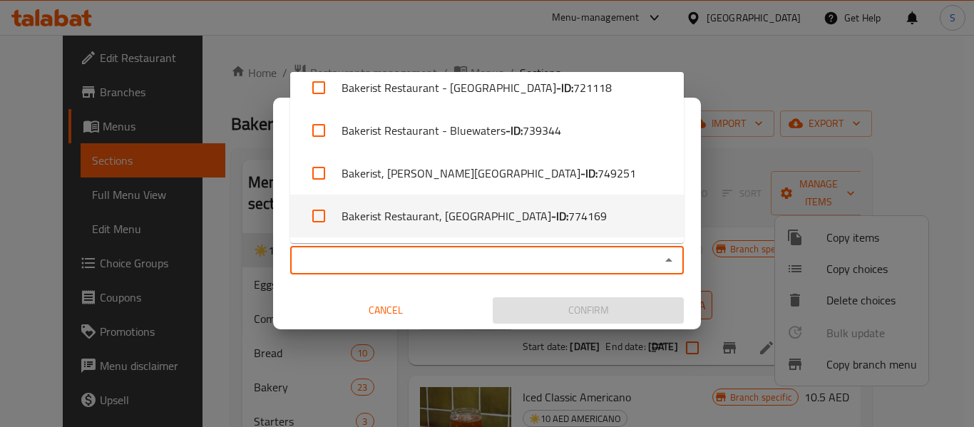
drag, startPoint x: 488, startPoint y: 213, endPoint x: 503, endPoint y: 221, distance: 17.3
click at [487, 213] on li "Bakerist Restaurant, Business Bay - ID: 774169" at bounding box center [487, 216] width 394 height 43
checkbox input "true"
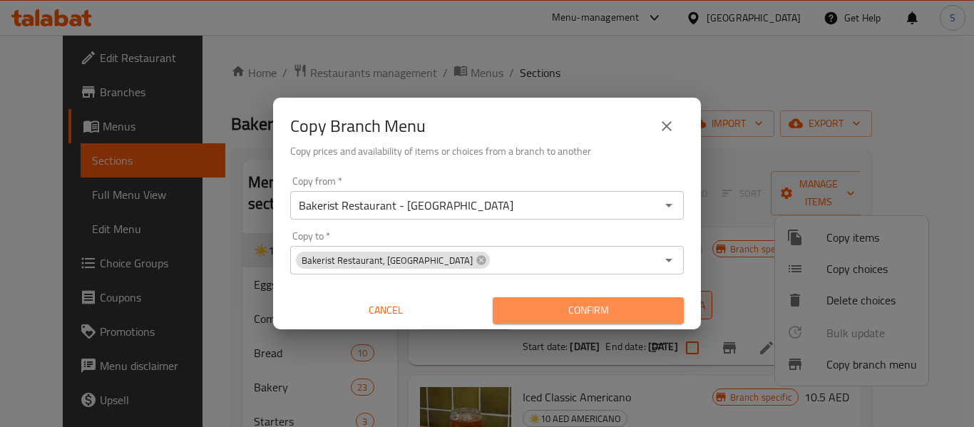
click at [559, 307] on span "Confirm" at bounding box center [588, 311] width 168 height 18
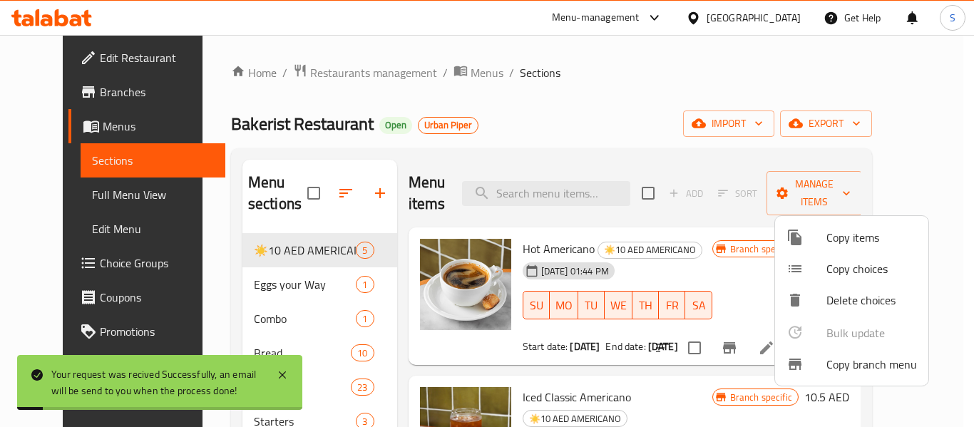
click at [702, 51] on div at bounding box center [487, 213] width 974 height 427
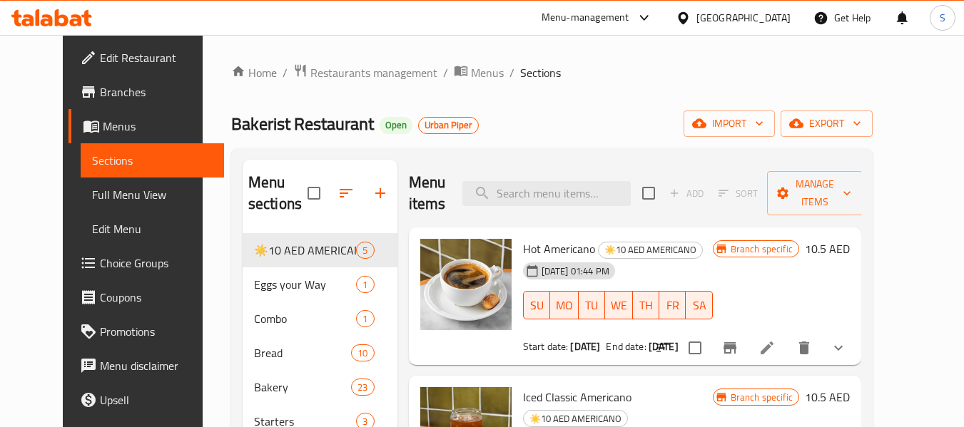
click at [100, 93] on span "Branches" at bounding box center [156, 91] width 113 height 17
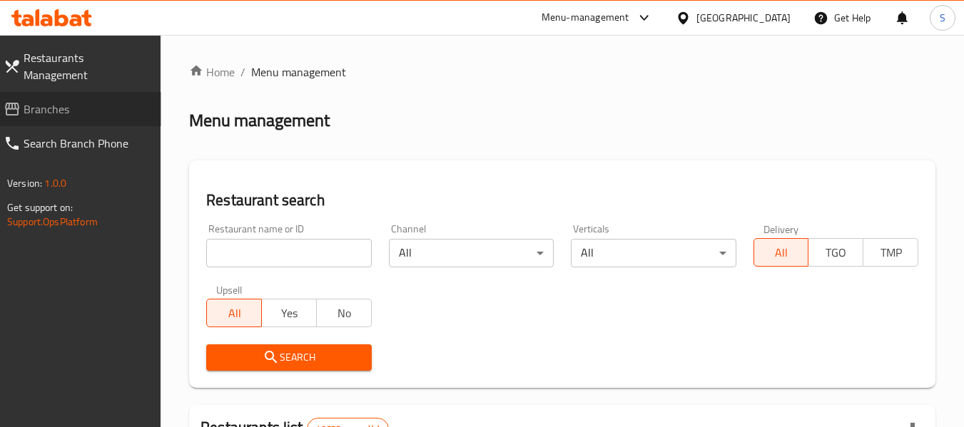
click at [95, 102] on link "Branches" at bounding box center [76, 109] width 169 height 34
click at [77, 101] on link "Branches" at bounding box center [76, 109] width 169 height 34
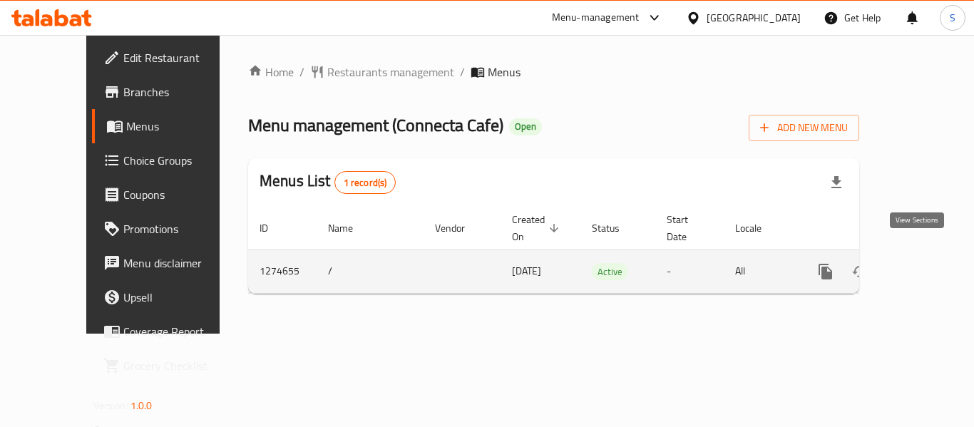
click at [921, 263] on icon "enhanced table" at bounding box center [928, 271] width 17 height 17
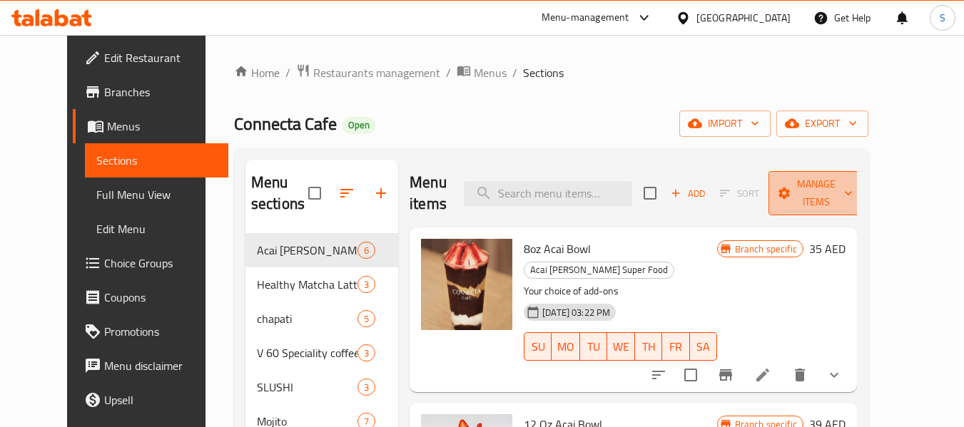
click at [852, 198] on span "Manage items" at bounding box center [816, 193] width 73 height 36
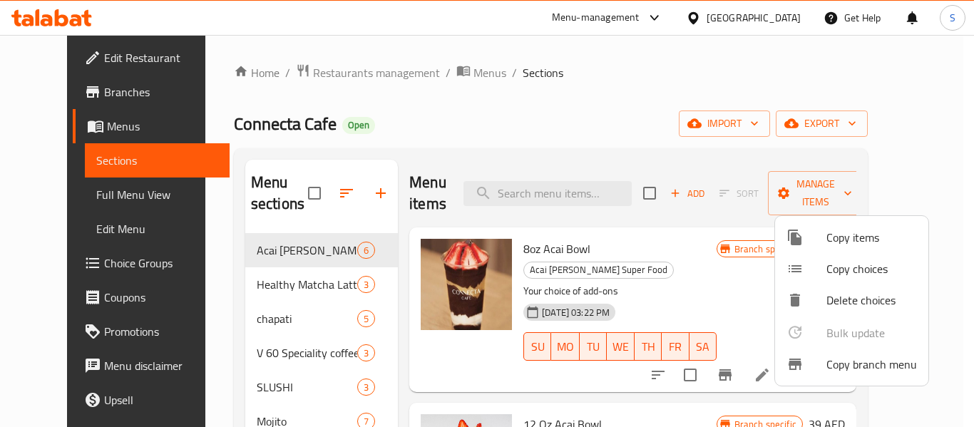
click at [885, 362] on span "Copy branch menu" at bounding box center [872, 364] width 91 height 17
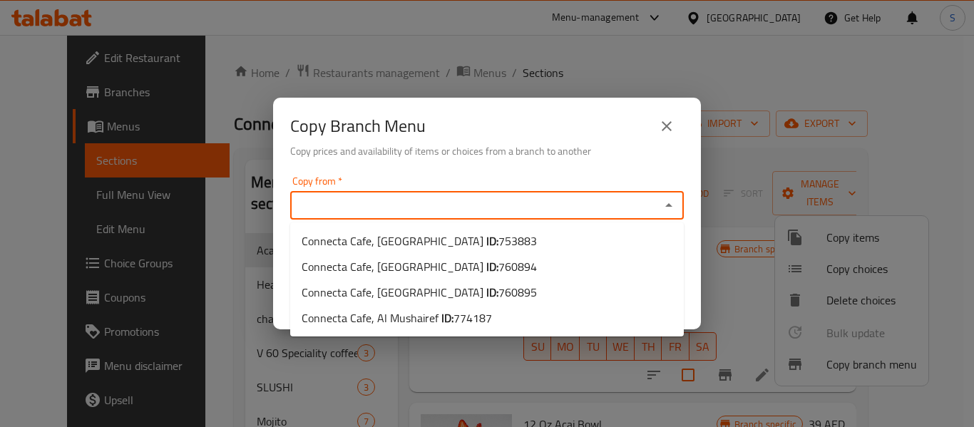
click at [499, 210] on input "Copy from   *" at bounding box center [476, 205] width 362 height 20
click at [498, 295] on li "Connecta Cafe, [GEOGRAPHIC_DATA] ID: 760895" at bounding box center [487, 293] width 394 height 26
type input "Connecta Cafe, [GEOGRAPHIC_DATA]"
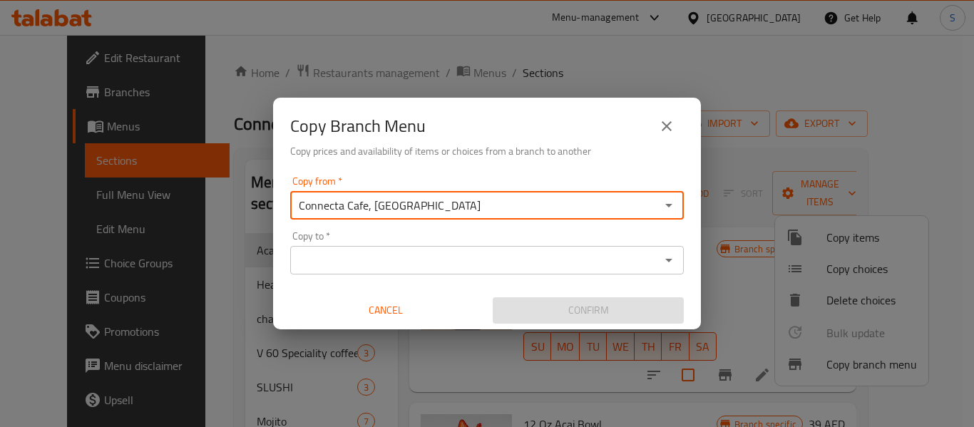
click at [648, 265] on input "Copy to   *" at bounding box center [476, 260] width 362 height 20
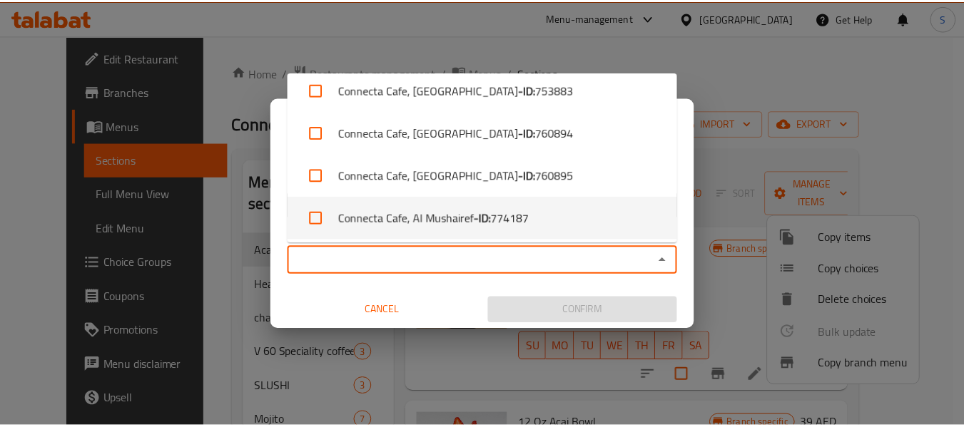
scroll to position [11, 0]
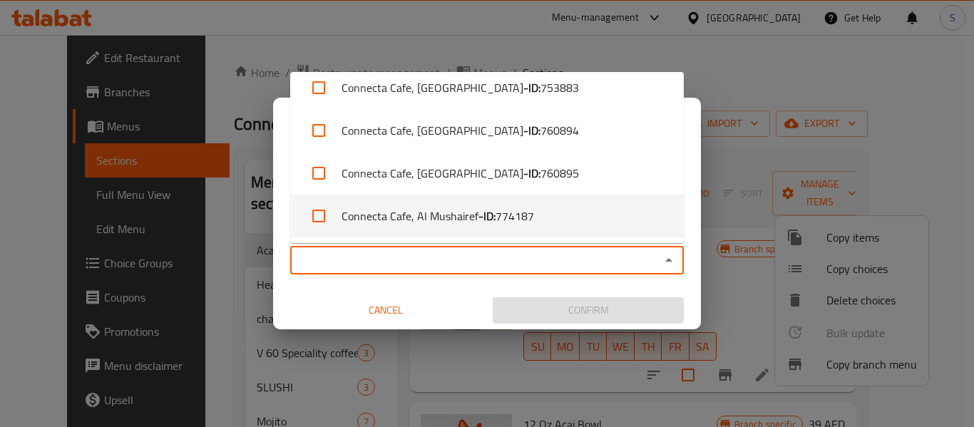
drag, startPoint x: 487, startPoint y: 220, endPoint x: 460, endPoint y: 218, distance: 26.4
click at [460, 218] on li "Connecta Cafe, Al Mushairef - ID: 774187" at bounding box center [487, 216] width 394 height 43
checkbox input "true"
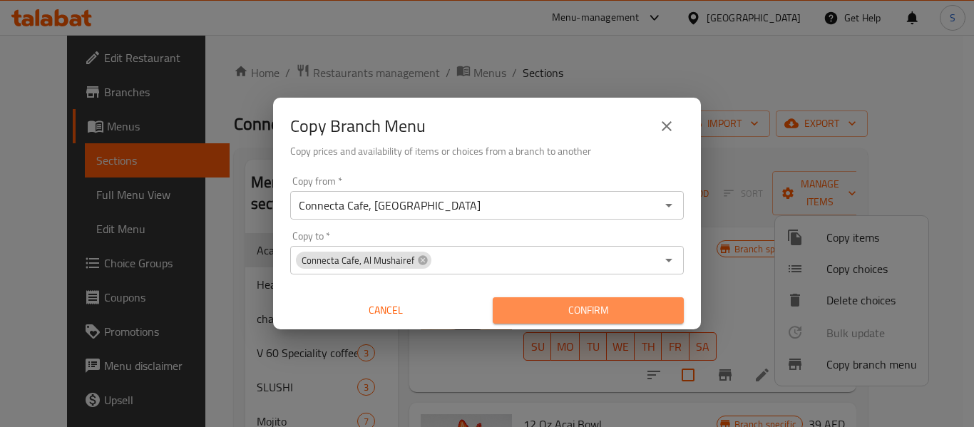
click at [568, 315] on span "Confirm" at bounding box center [588, 311] width 168 height 18
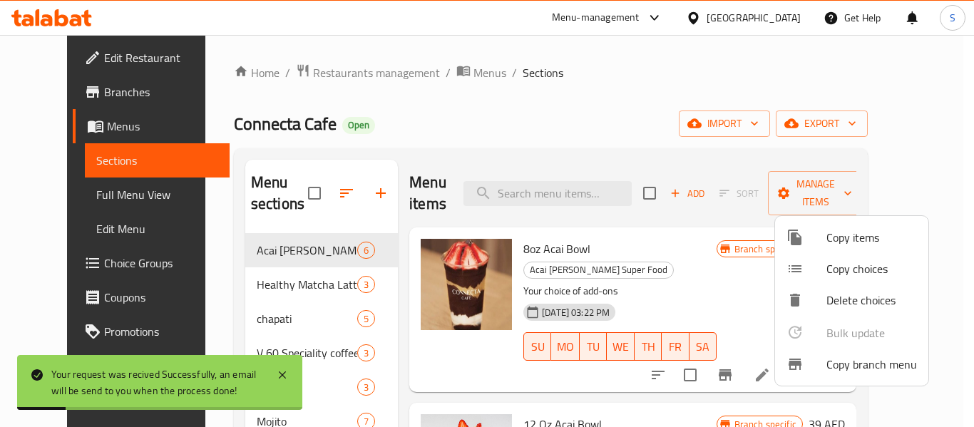
click at [51, 88] on div at bounding box center [487, 213] width 974 height 427
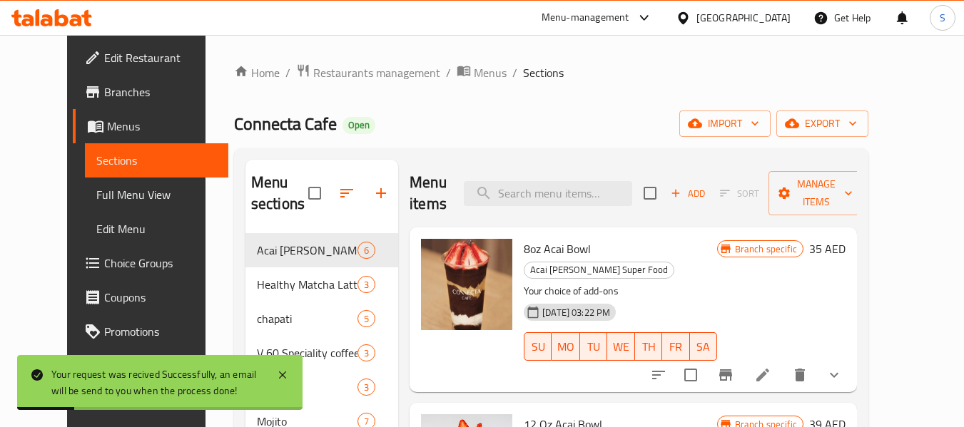
click at [104, 88] on span "Branches" at bounding box center [160, 91] width 113 height 17
